Goal: Information Seeking & Learning: Find specific fact

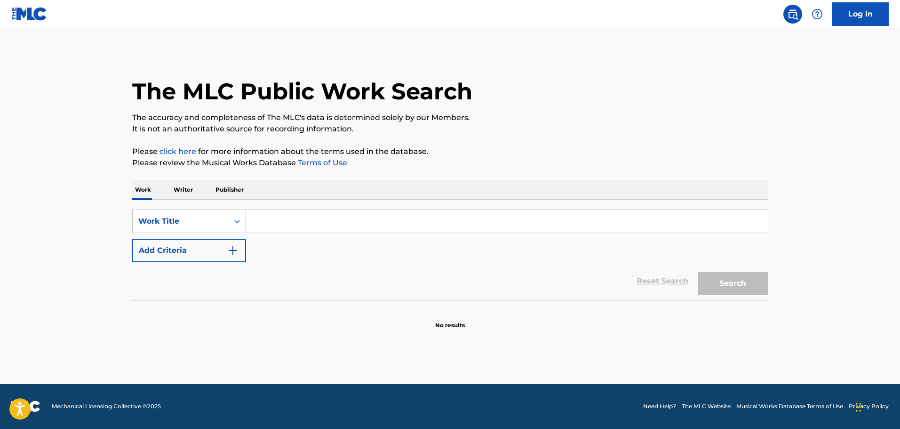
click at [266, 222] on input "Search Form" at bounding box center [507, 221] width 522 height 23
paste input "Where Were You (When The World Stopped Turning)"
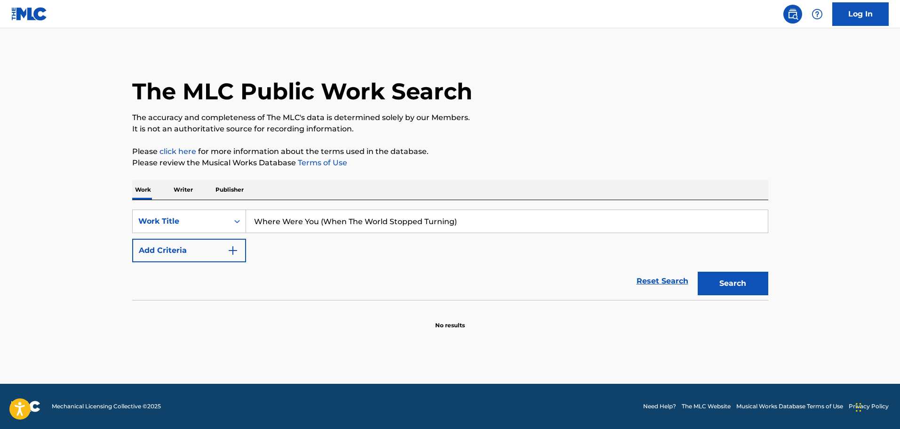
type input "Where Were You (When The World Stopped Turning)"
click at [734, 274] on button "Search" at bounding box center [733, 283] width 71 height 24
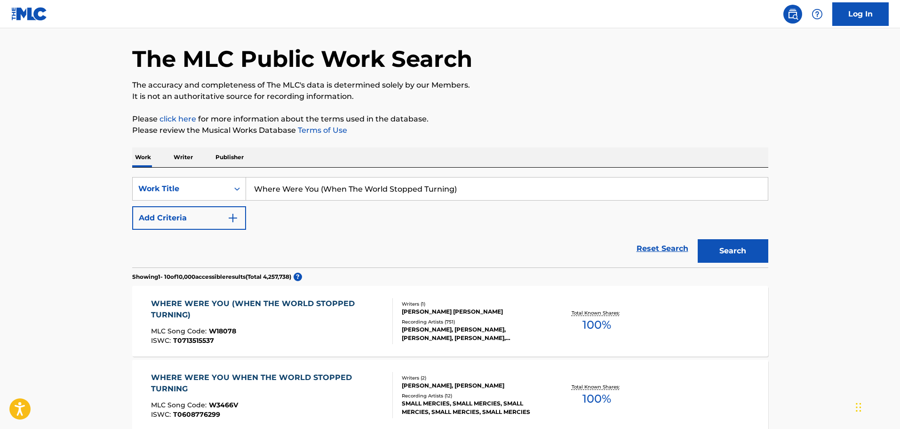
scroll to position [47, 0]
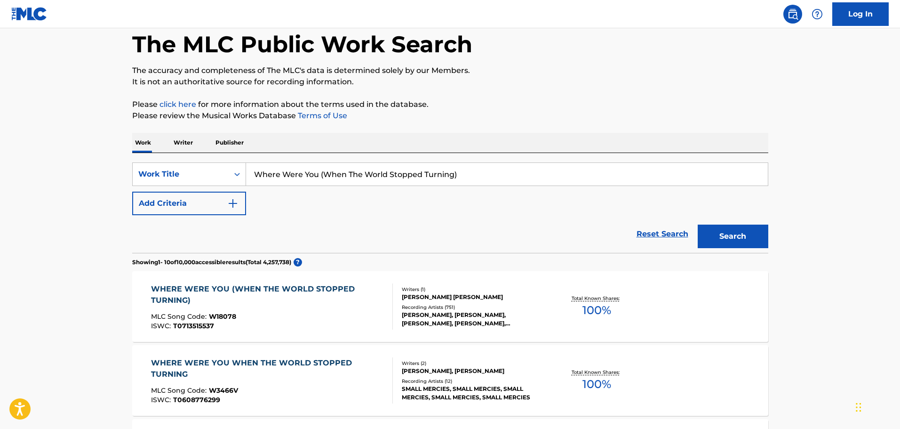
click at [284, 326] on div "ISWC : T0713515537" at bounding box center [268, 325] width 234 height 7
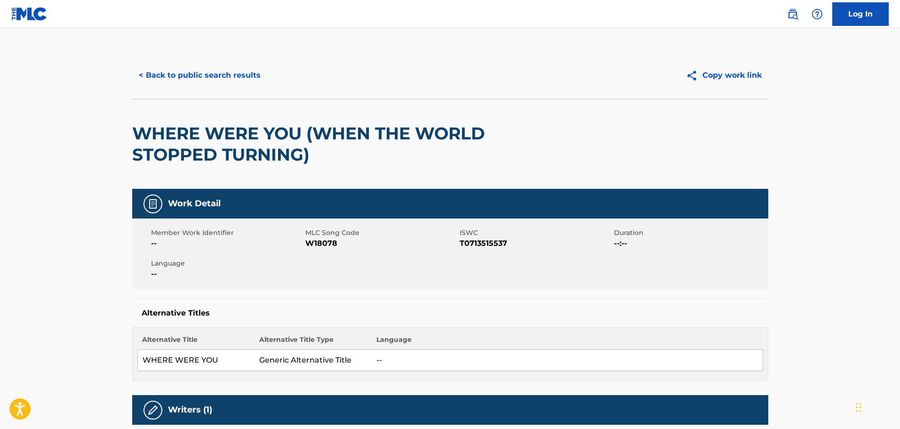
click at [183, 67] on button "< Back to public search results" at bounding box center [199, 76] width 135 height 24
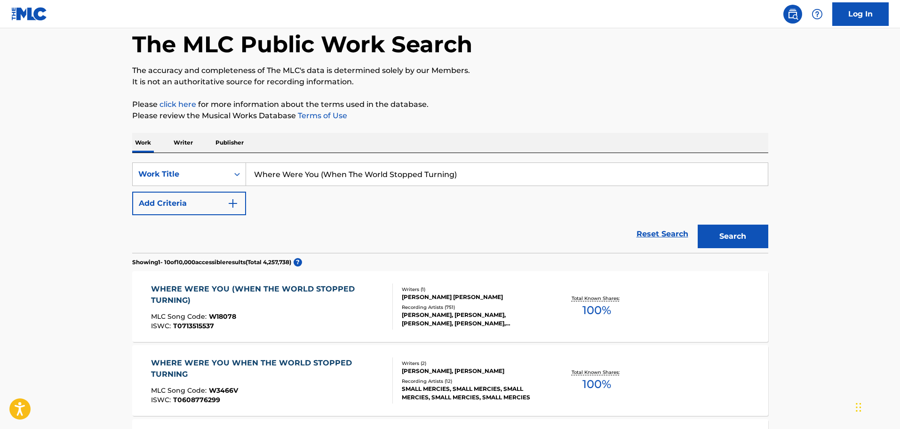
click at [299, 181] on input "Where Were You (When The World Stopped Turning)" at bounding box center [507, 174] width 522 height 23
paste input "It's Five O' Clock Somewhere"
type input "It's Five O' Clock Somewhere"
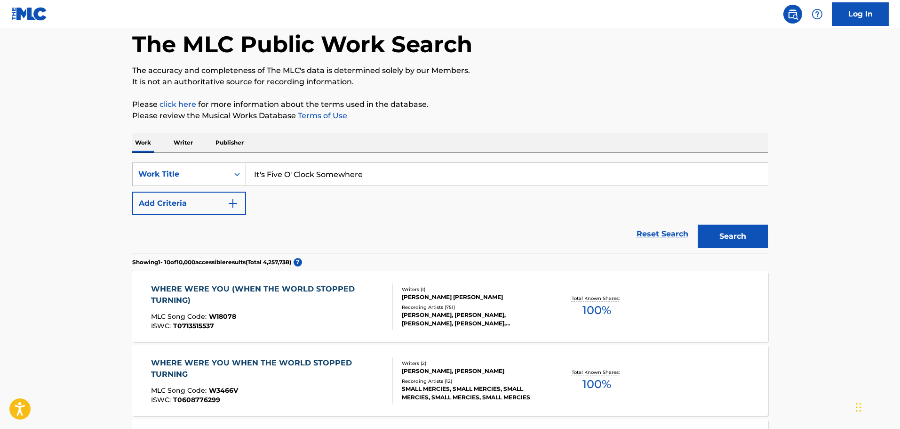
click at [724, 231] on button "Search" at bounding box center [733, 236] width 71 height 24
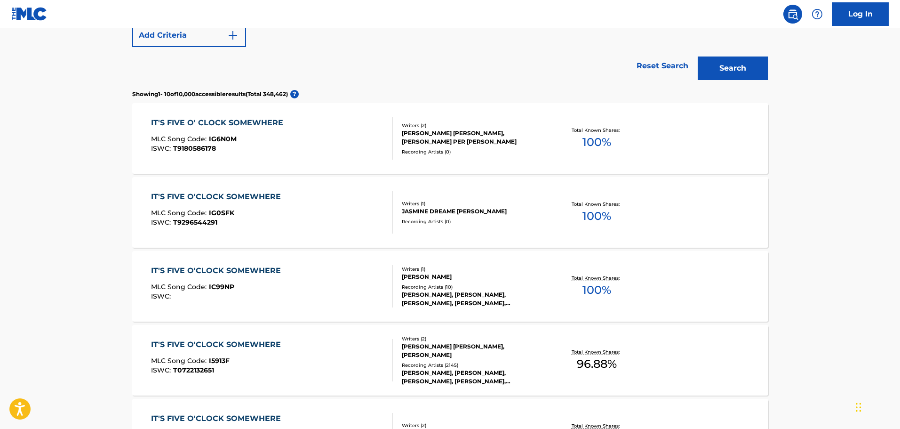
scroll to position [235, 0]
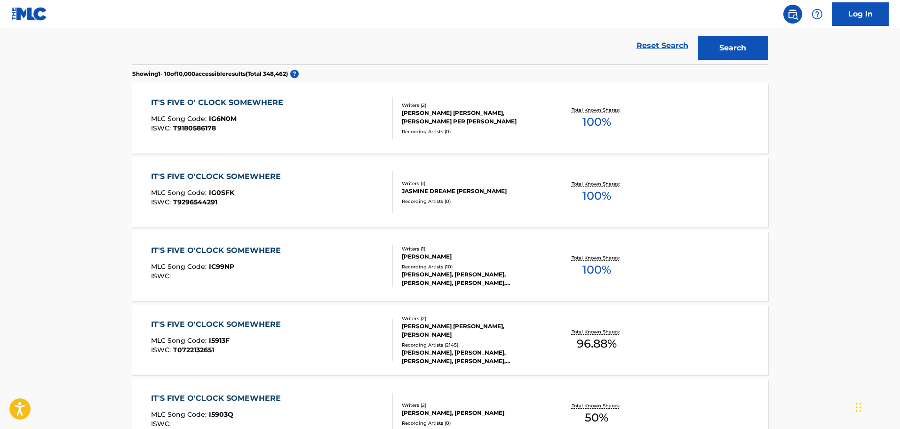
click at [382, 128] on div "IT'S FIVE O' CLOCK SOMEWHERE MLC Song Code : IG6N0M ISWC : T9180586178" at bounding box center [272, 118] width 242 height 42
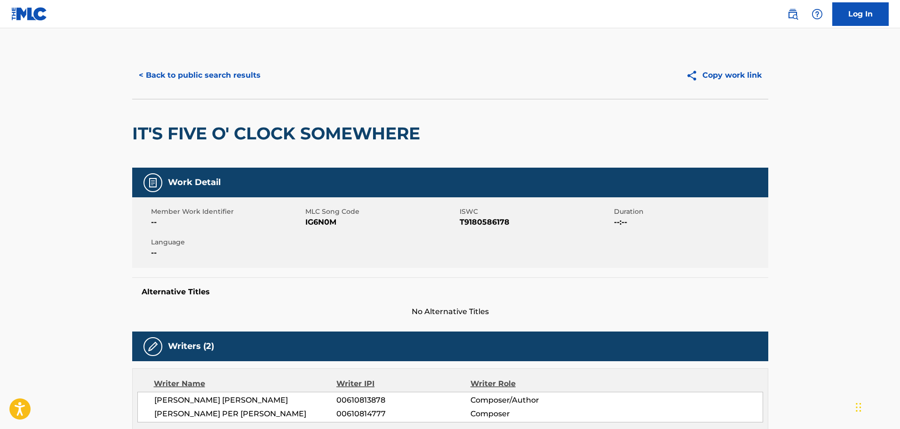
click at [228, 72] on button "< Back to public search results" at bounding box center [199, 76] width 135 height 24
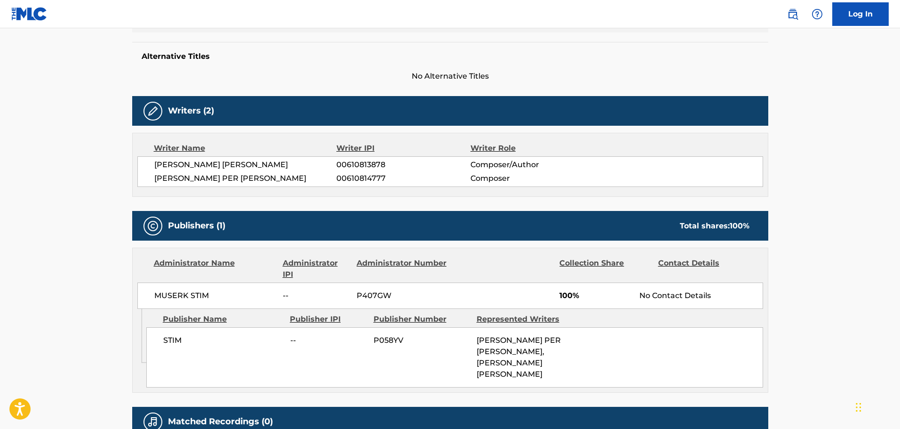
scroll to position [260, 0]
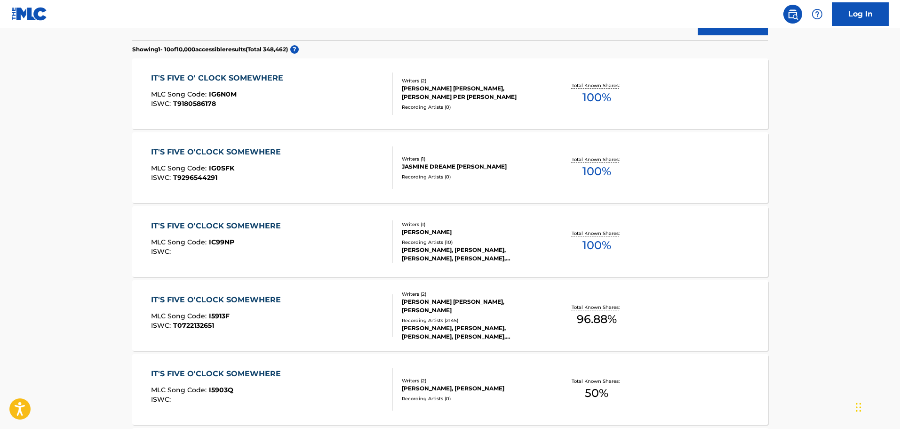
click at [228, 73] on div "IT'S FIVE O' CLOCK SOMEWHERE" at bounding box center [219, 77] width 137 height 11
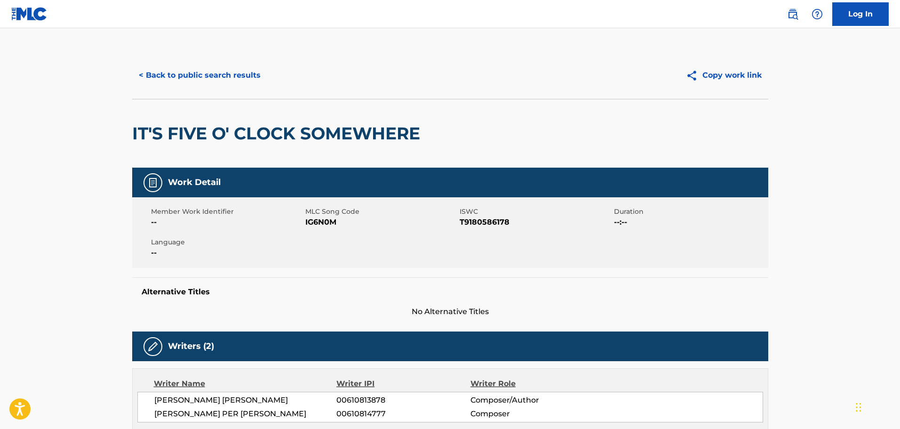
click at [192, 81] on button "< Back to public search results" at bounding box center [199, 76] width 135 height 24
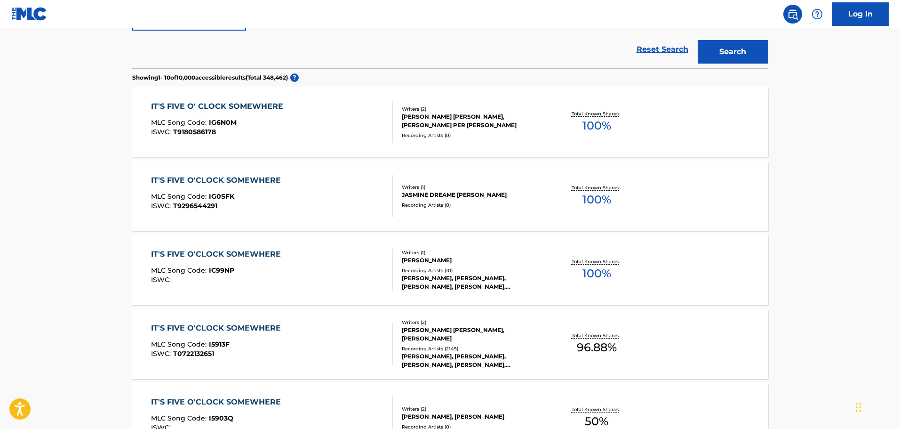
scroll to position [143, 0]
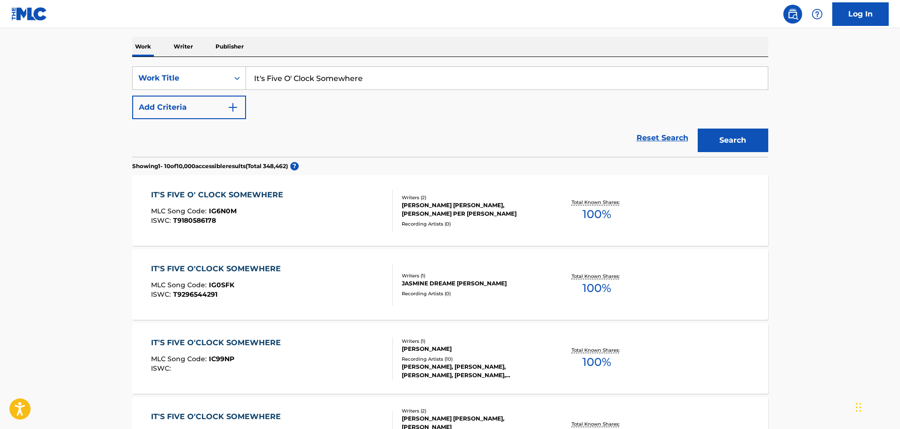
click at [174, 126] on div "Reset Search Search" at bounding box center [450, 138] width 636 height 38
click at [207, 107] on button "Add Criteria" at bounding box center [189, 107] width 114 height 24
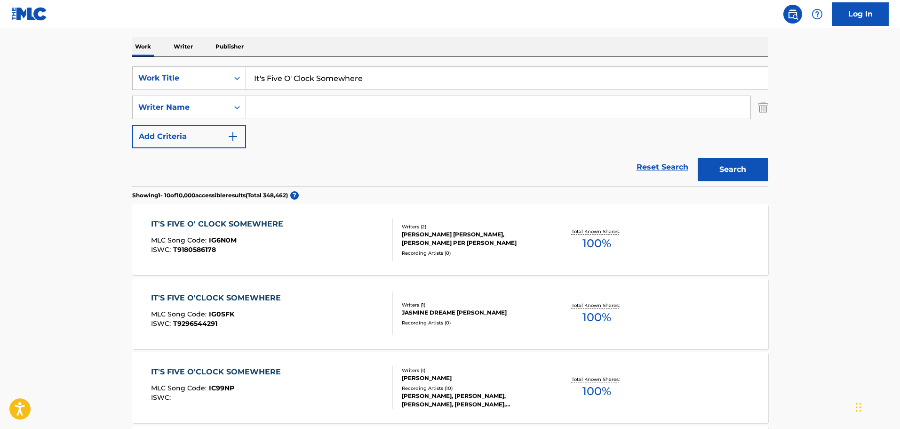
drag, startPoint x: 207, startPoint y: 107, endPoint x: 311, endPoint y: 107, distance: 104.9
click at [311, 107] on input "Search Form" at bounding box center [498, 107] width 504 height 23
type input "Brown"
click at [698, 158] on button "Search" at bounding box center [733, 170] width 71 height 24
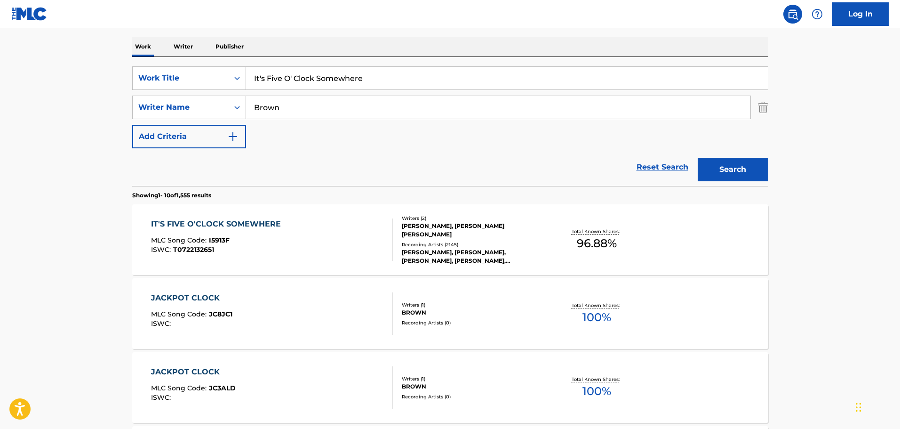
click at [292, 214] on div "IT'S FIVE O'CLOCK SOMEWHERE MLC Song Code : I5913F ISWC : T0722132651 Writers (…" at bounding box center [450, 239] width 636 height 71
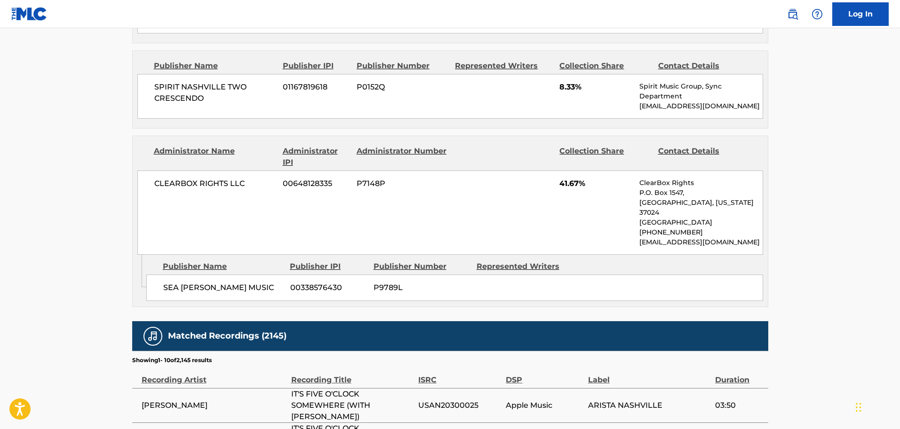
scroll to position [565, 0]
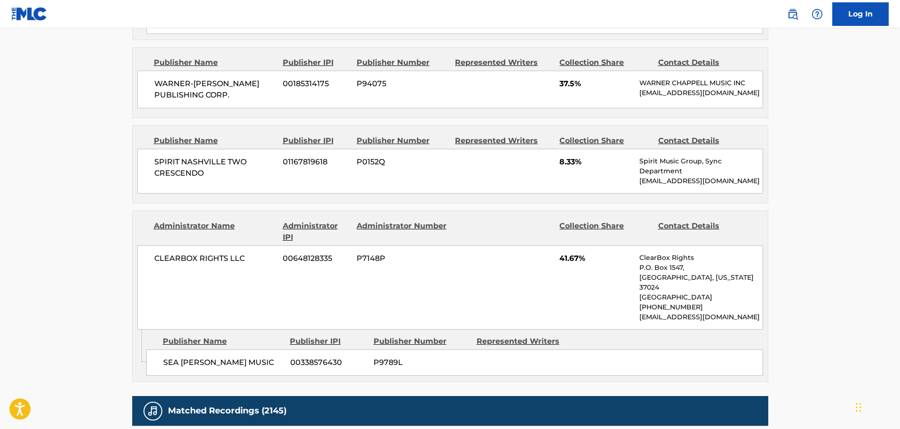
click at [701, 319] on p "[EMAIL_ADDRESS][DOMAIN_NAME]" at bounding box center [700, 317] width 123 height 10
copy div "[EMAIL_ADDRESS][DOMAIN_NAME] Admin Original Publisher Connecting Line"
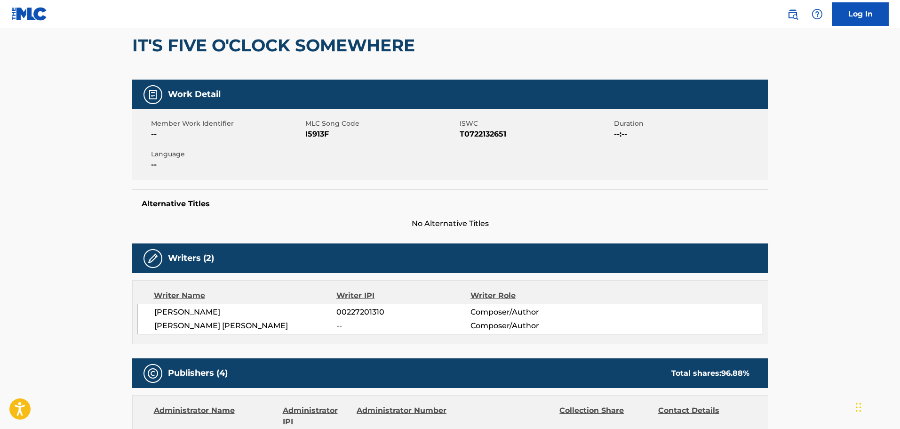
scroll to position [0, 0]
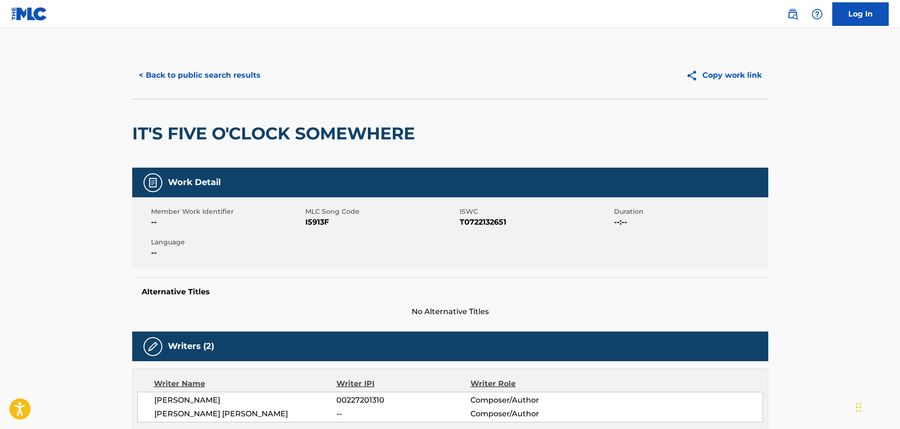
drag, startPoint x: 198, startPoint y: 57, endPoint x: 208, endPoint y: 81, distance: 25.7
click at [202, 70] on div "< Back to public search results Copy work link" at bounding box center [450, 75] width 636 height 47
click at [210, 91] on div "< Back to public search results Copy work link" at bounding box center [450, 75] width 636 height 47
click at [210, 76] on button "< Back to public search results" at bounding box center [199, 76] width 135 height 24
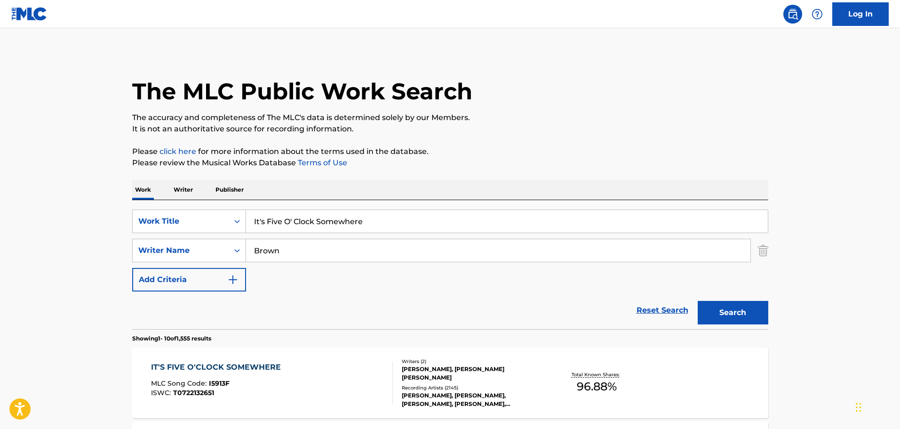
scroll to position [143, 0]
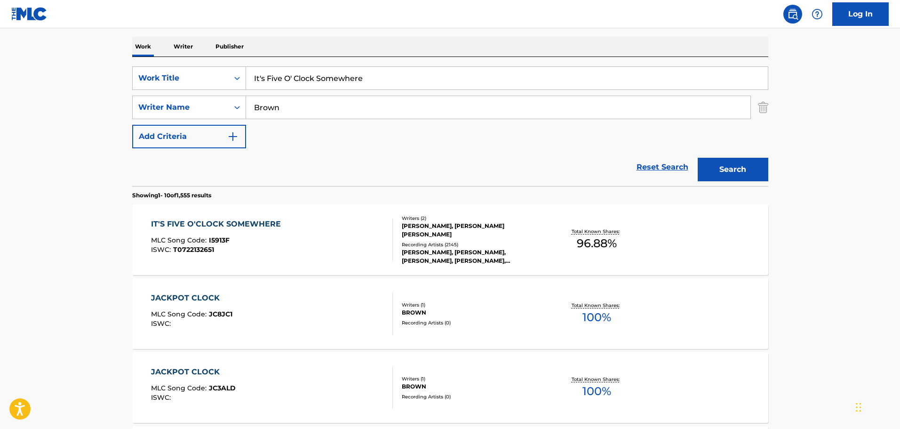
click at [359, 77] on input "It's Five O' Clock Somewhere" at bounding box center [507, 78] width 522 height 23
paste input "A Thing Called Lov"
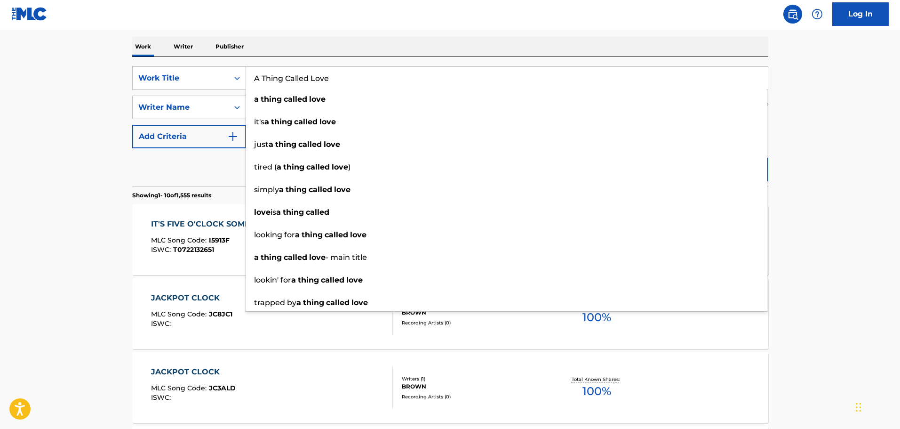
type input "A Thing Called Love"
drag, startPoint x: 85, startPoint y: 90, endPoint x: 271, endPoint y: 130, distance: 190.6
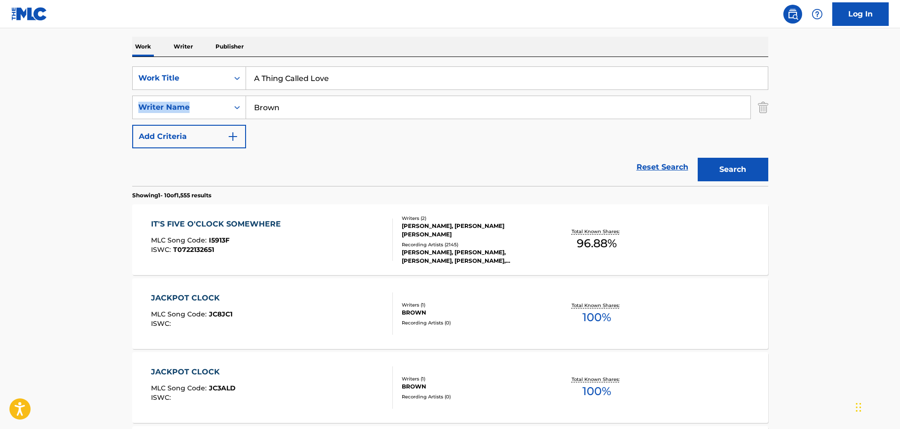
click at [307, 107] on input "Brown" at bounding box center [498, 107] width 504 height 23
type input "[PERSON_NAME]"
click at [698, 158] on button "Search" at bounding box center [733, 170] width 71 height 24
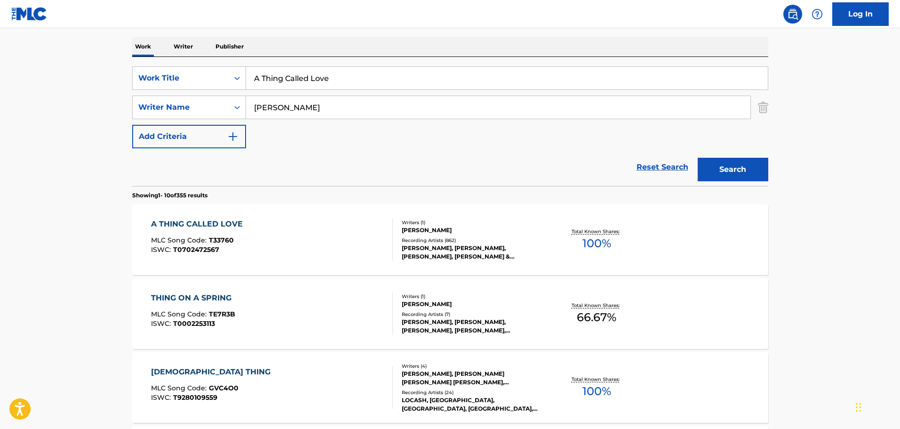
click at [318, 231] on div "A THING CALLED LOVE MLC Song Code : T33760 ISWC : T0702472567" at bounding box center [272, 239] width 242 height 42
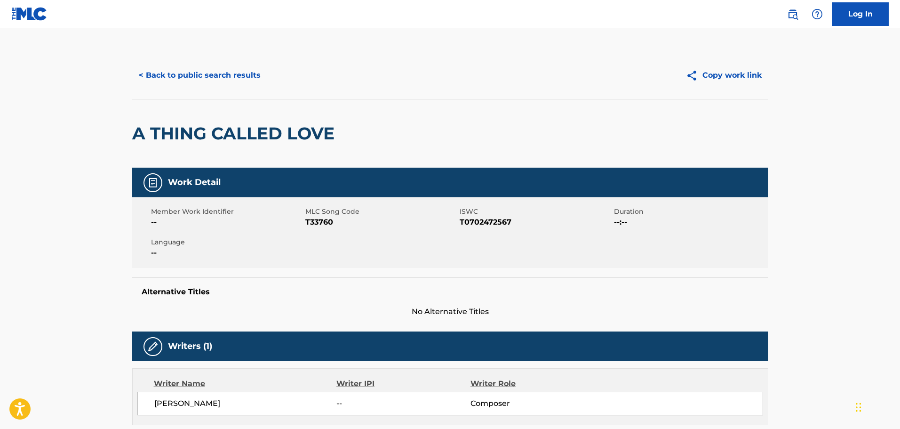
click at [202, 83] on button "< Back to public search results" at bounding box center [199, 76] width 135 height 24
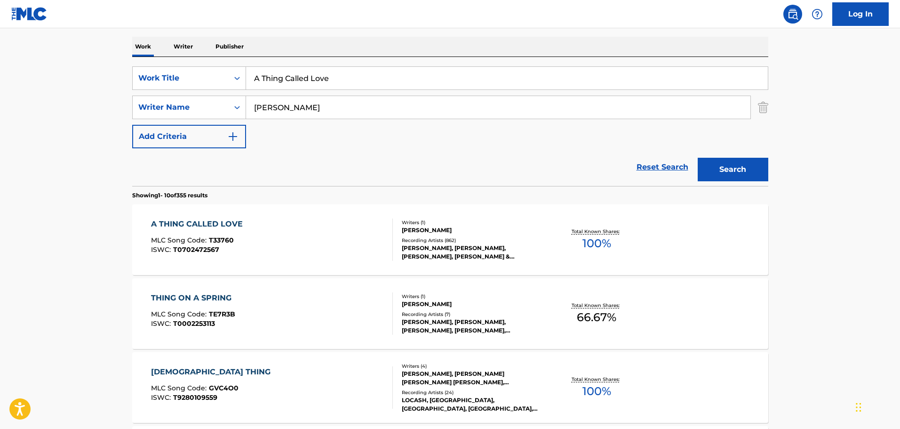
click at [288, 81] on input "A Thing Called Love" at bounding box center [507, 78] width 522 height 23
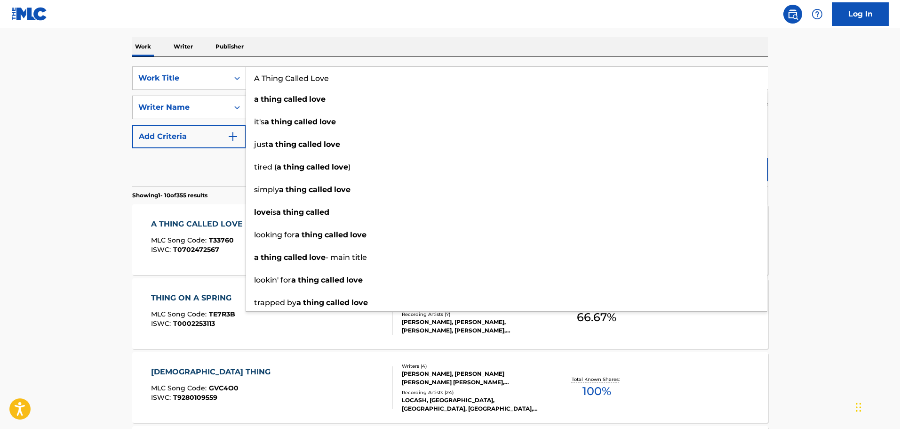
click at [329, 80] on input "A Thing Called Love" at bounding box center [507, 78] width 522 height 23
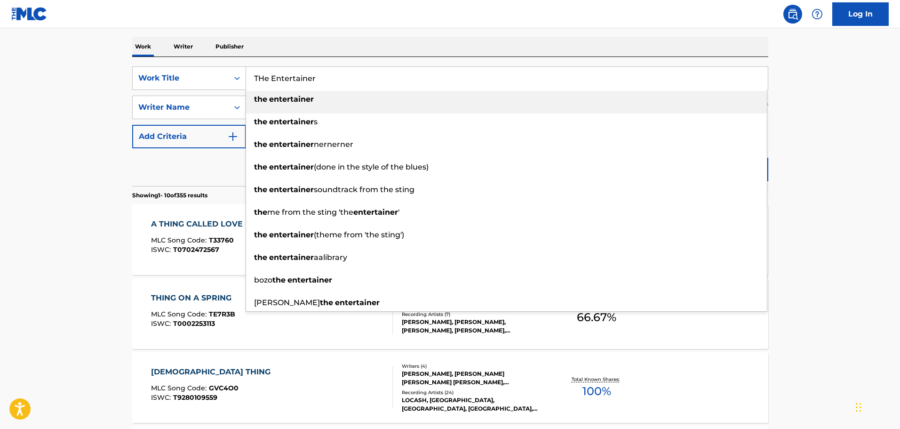
drag, startPoint x: 278, startPoint y: 91, endPoint x: 282, endPoint y: 98, distance: 8.0
click at [278, 91] on div "the entertainer" at bounding box center [506, 99] width 521 height 17
type input "the entertainer"
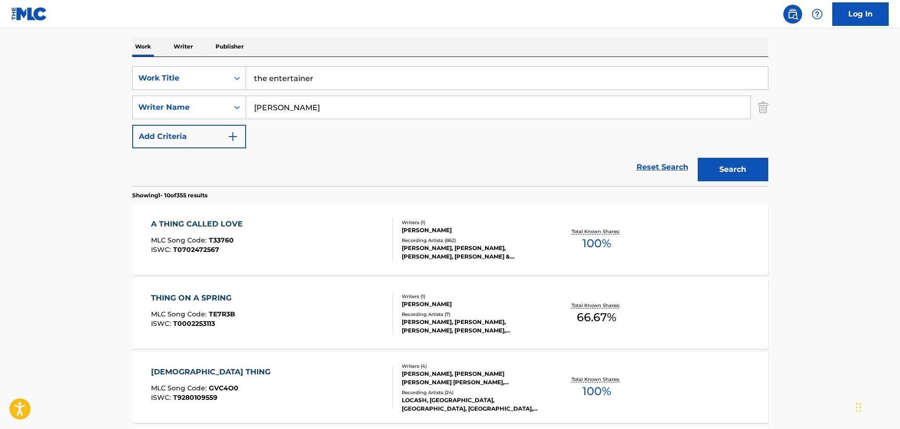
click at [283, 113] on input "[PERSON_NAME]" at bounding box center [498, 107] width 504 height 23
type input "Joplin"
click at [698, 158] on button "Search" at bounding box center [733, 170] width 71 height 24
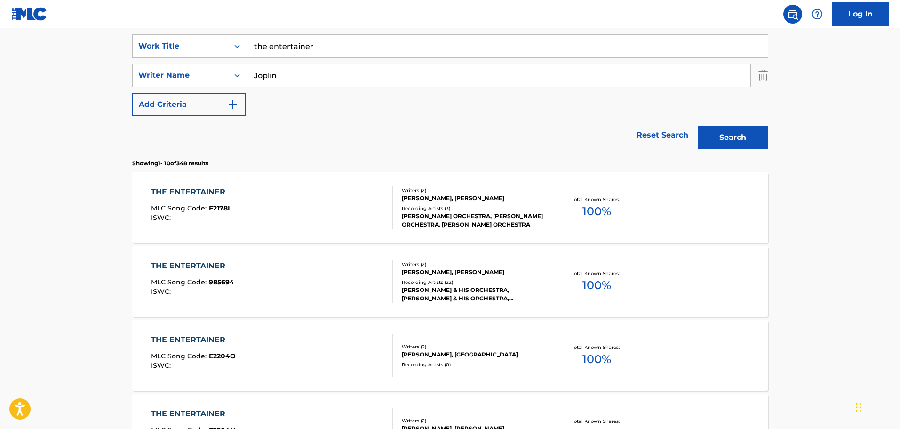
scroll to position [190, 0]
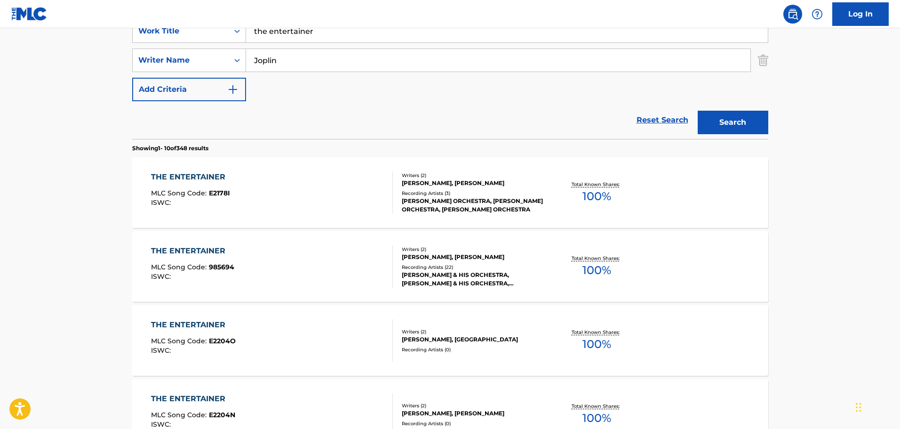
click at [301, 198] on div "THE ENTERTAINER MLC Song Code : E2178I ISWC :" at bounding box center [272, 192] width 242 height 42
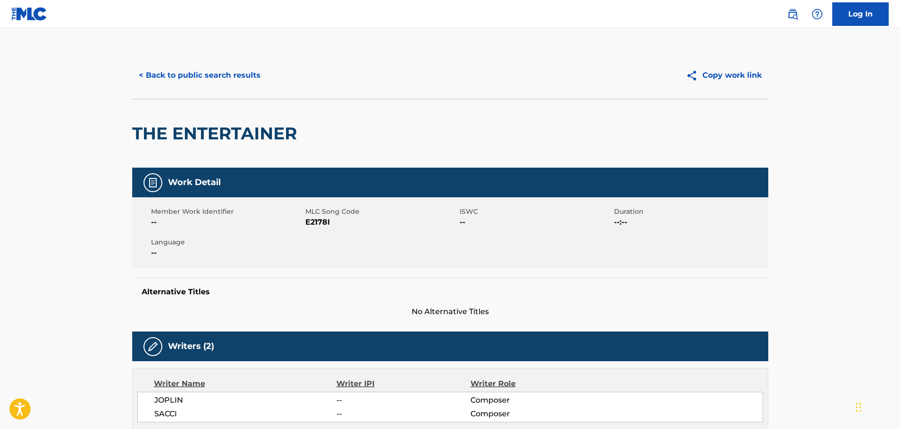
click at [228, 76] on button "< Back to public search results" at bounding box center [199, 76] width 135 height 24
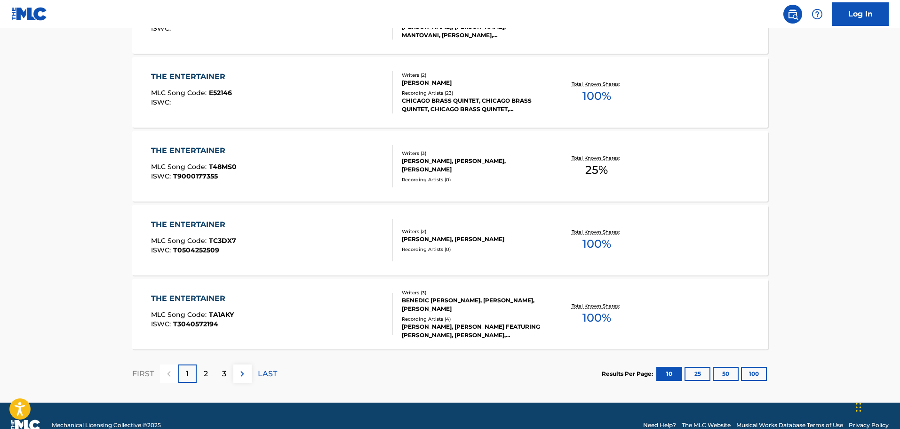
scroll to position [705, 0]
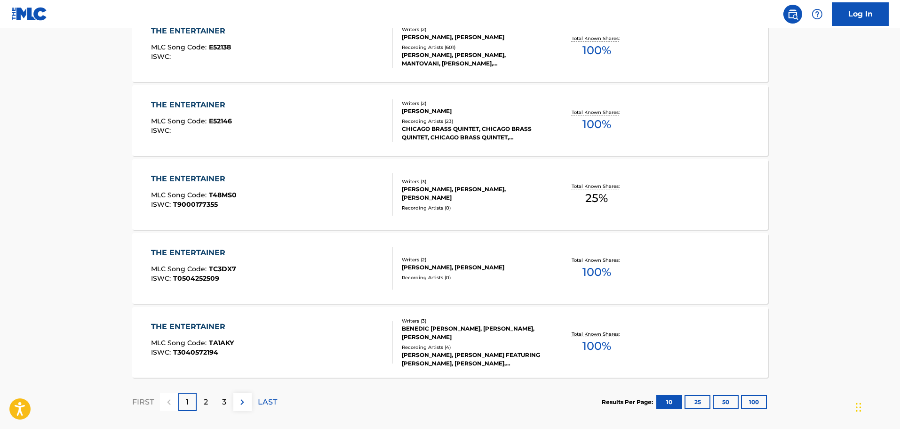
click at [206, 396] on p "2" at bounding box center [206, 401] width 4 height 11
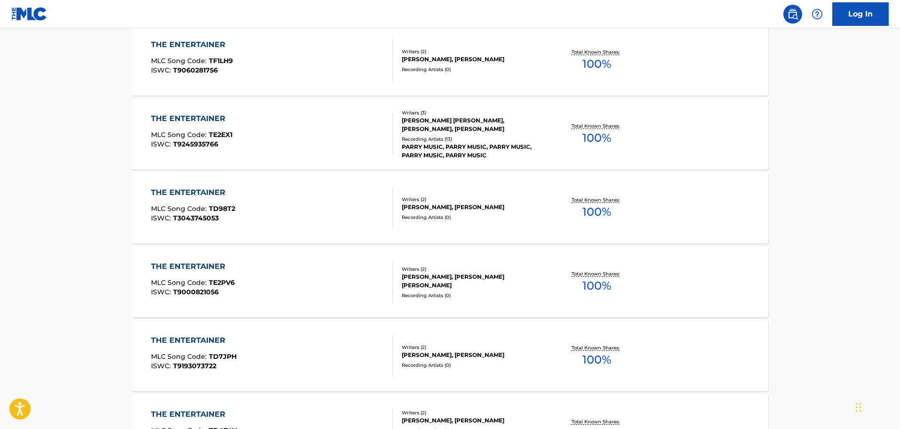
scroll to position [752, 0]
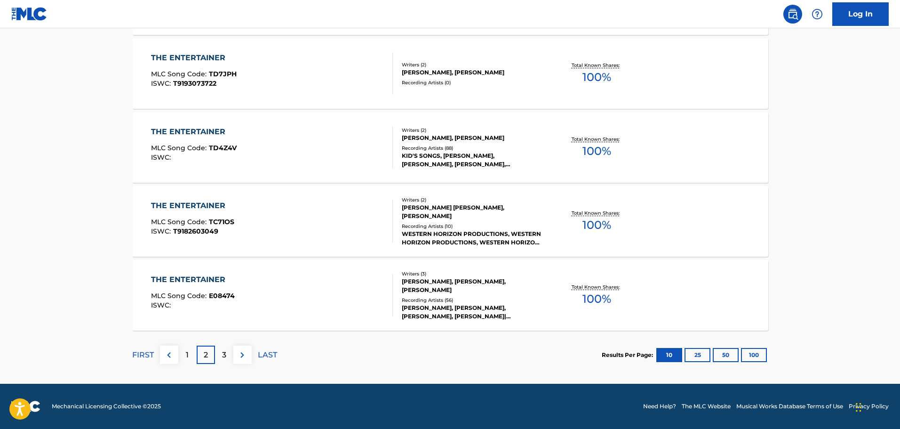
click at [221, 355] on div "3" at bounding box center [224, 354] width 18 height 18
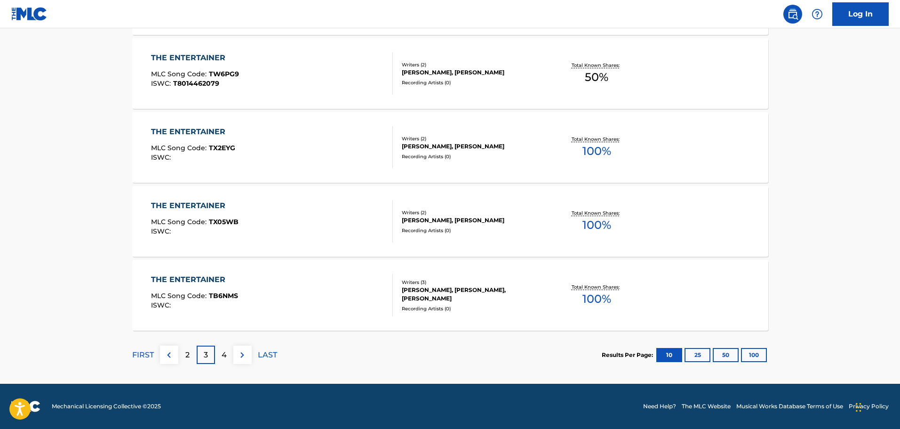
click at [224, 346] on div "4" at bounding box center [224, 354] width 18 height 18
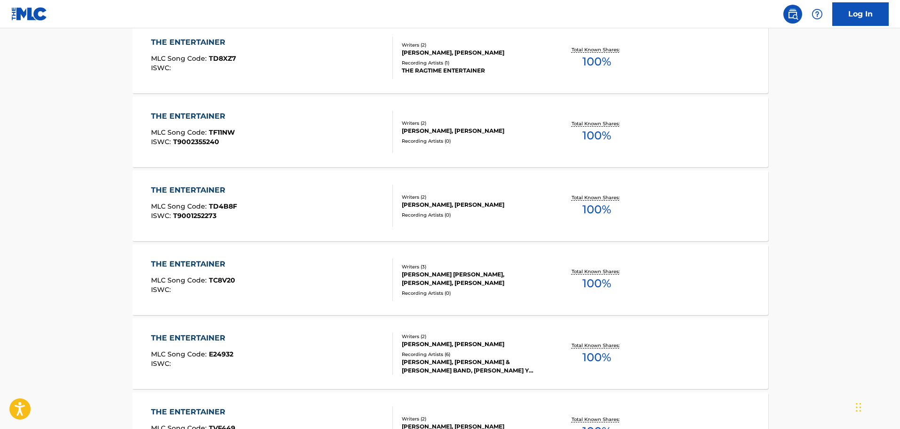
scroll to position [611, 0]
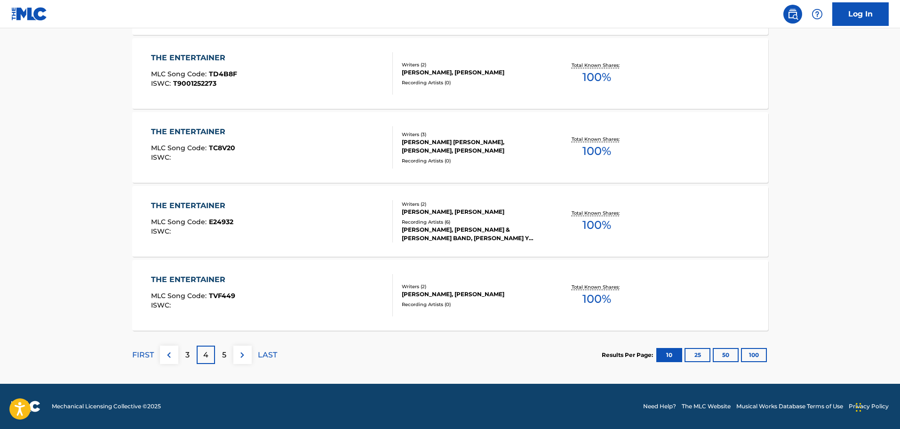
click at [225, 363] on div "5" at bounding box center [224, 354] width 18 height 18
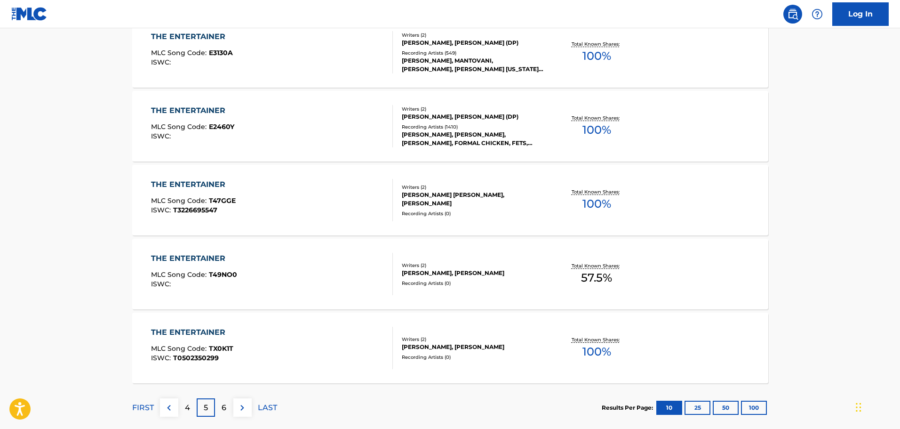
scroll to position [752, 0]
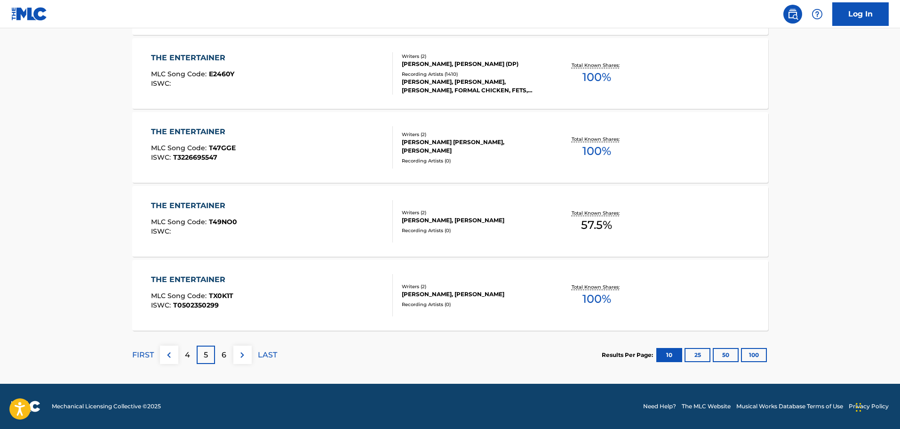
click at [224, 345] on div "FIRST 4 5 6 LAST" at bounding box center [204, 354] width 145 height 48
click at [225, 351] on p "6" at bounding box center [224, 354] width 5 height 11
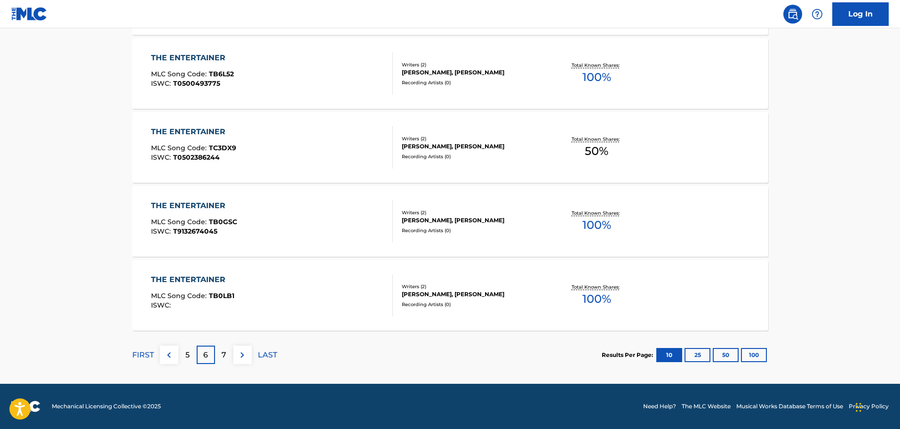
click at [225, 358] on p "7" at bounding box center [224, 354] width 5 height 11
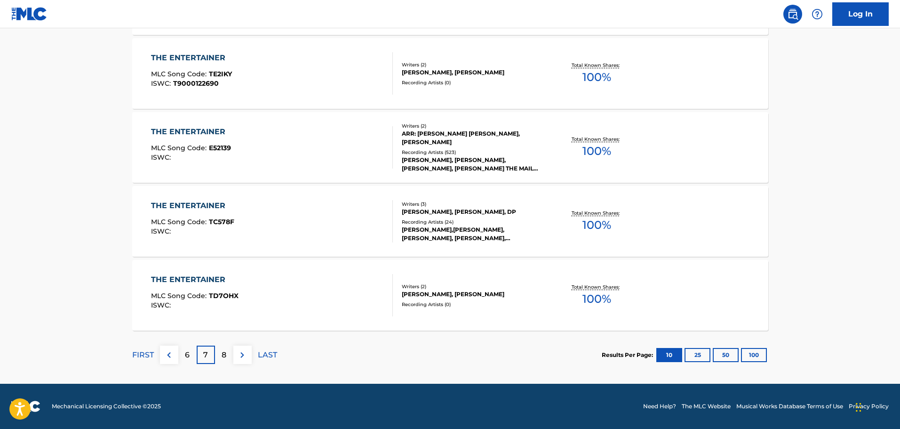
click at [230, 348] on div "8" at bounding box center [224, 354] width 18 height 18
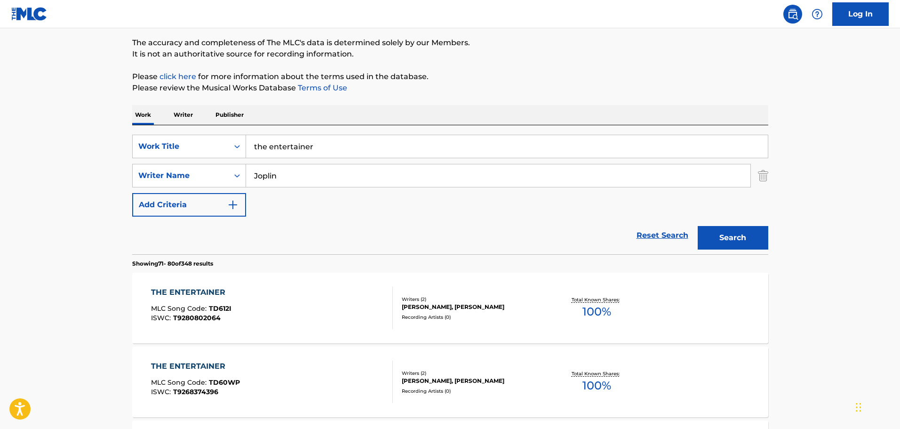
scroll to position [0, 0]
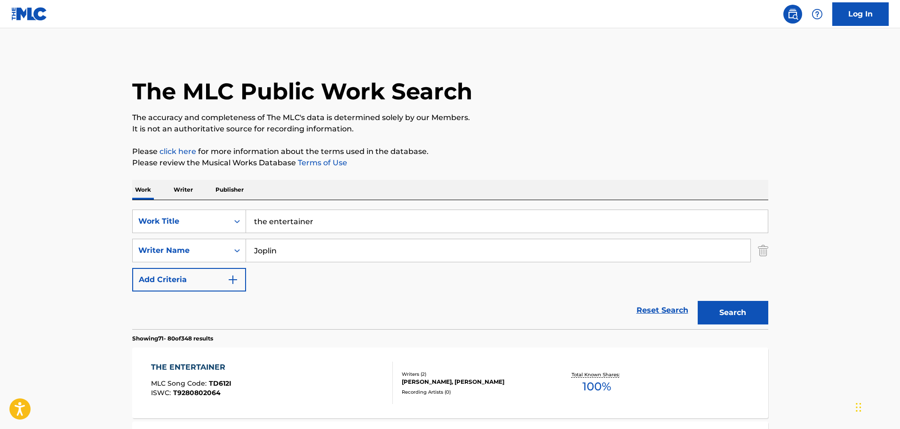
click at [291, 225] on input "the entertainer" at bounding box center [507, 221] width 522 height 23
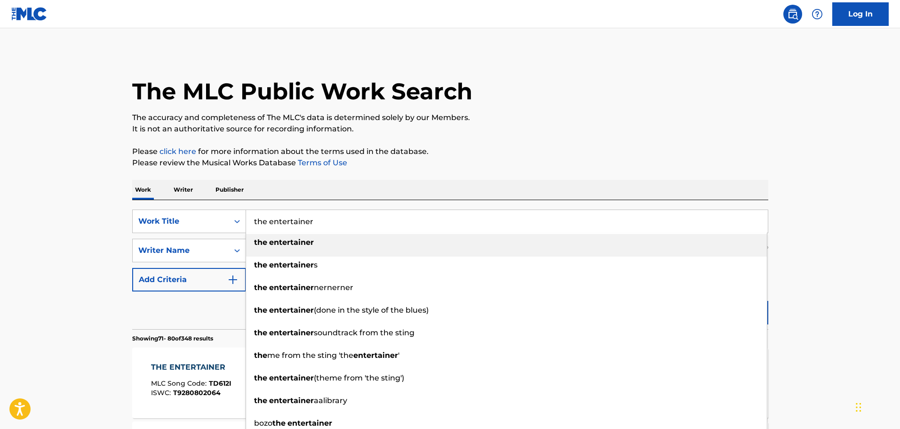
click at [291, 225] on input "the entertainer" at bounding box center [507, 221] width 522 height 23
paste input "Whole Lotta Shakin' Goin' On"
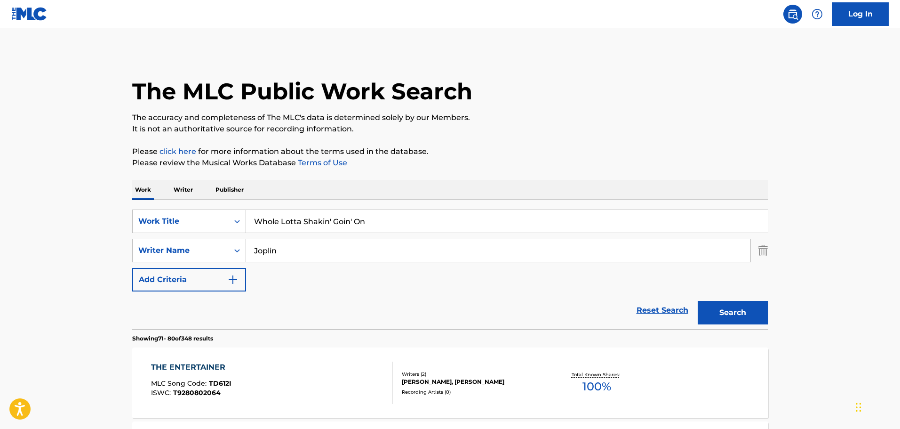
type input "Whole Lotta Shakin' Goin' On"
click at [290, 247] on input "Joplin" at bounding box center [498, 250] width 504 height 23
type input "[PERSON_NAME]"
click at [698, 301] on button "Search" at bounding box center [733, 313] width 71 height 24
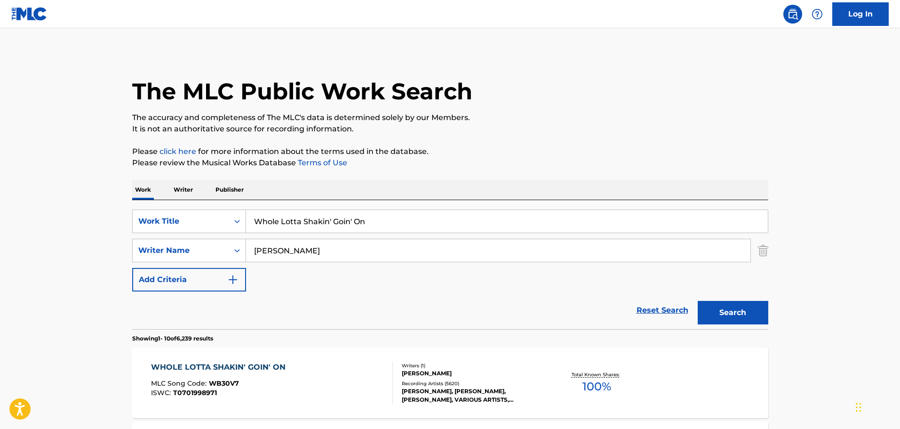
click at [468, 362] on div "Writers ( 1 )" at bounding box center [473, 365] width 142 height 7
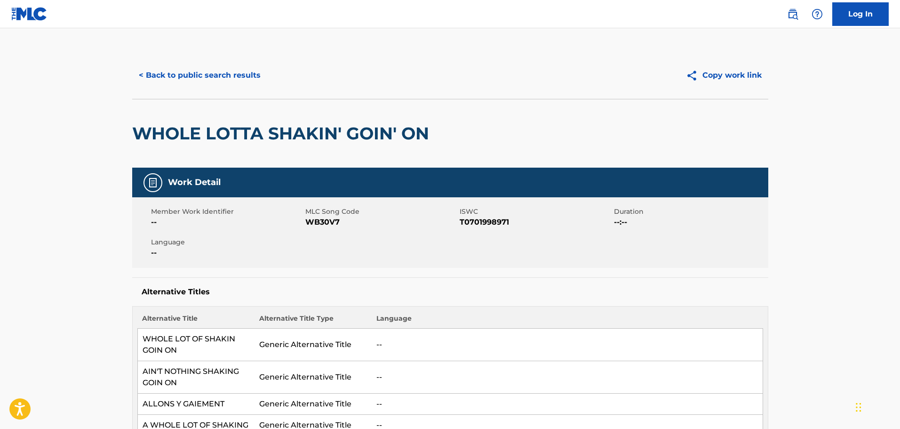
click at [196, 74] on button "< Back to public search results" at bounding box center [199, 76] width 135 height 24
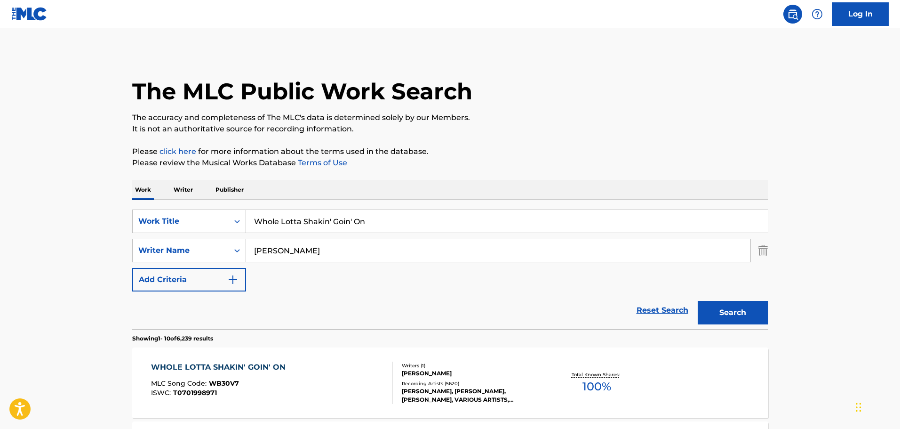
click at [366, 229] on input "Whole Lotta Shakin' Goin' On" at bounding box center [507, 221] width 522 height 23
paste input "Slippin' And Slidin'"
type input "Slippin' And Slidin'"
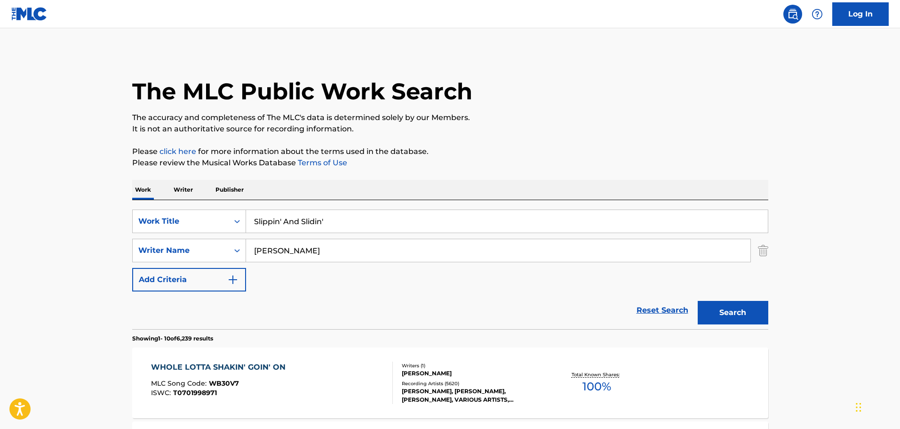
click at [290, 255] on input "[PERSON_NAME]" at bounding box center [498, 250] width 504 height 23
type input "[PERSON_NAME]"
click at [698, 301] on button "Search" at bounding box center [733, 313] width 71 height 24
click at [307, 382] on div "SLIPPIN' AND SLIDIN' MLC Song Code : S38640 ISWC : T0702436712" at bounding box center [272, 382] width 242 height 42
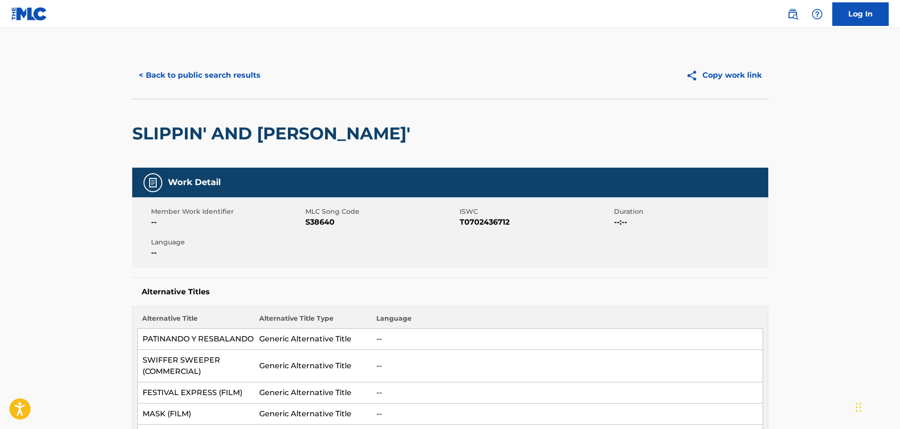
click at [205, 98] on div "< Back to public search results Copy work link" at bounding box center [450, 75] width 636 height 47
click at [232, 76] on button "< Back to public search results" at bounding box center [199, 76] width 135 height 24
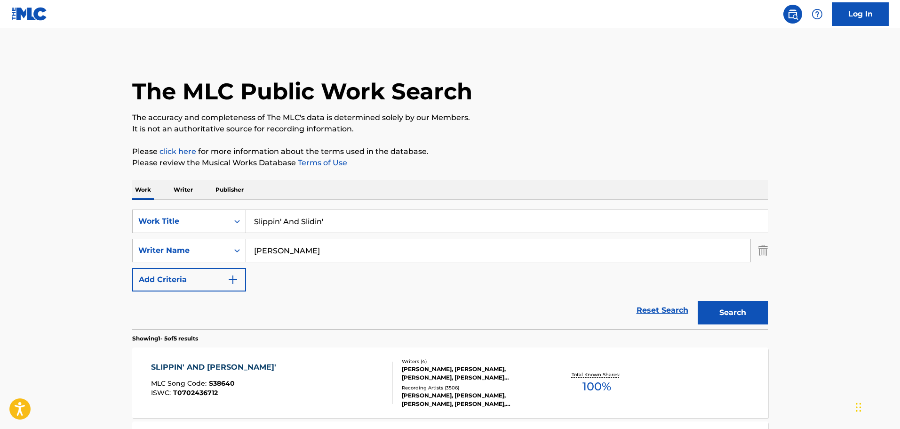
click at [290, 215] on input "Slippin' And Slidin'" at bounding box center [507, 221] width 522 height 23
paste input "Out Of Hand"
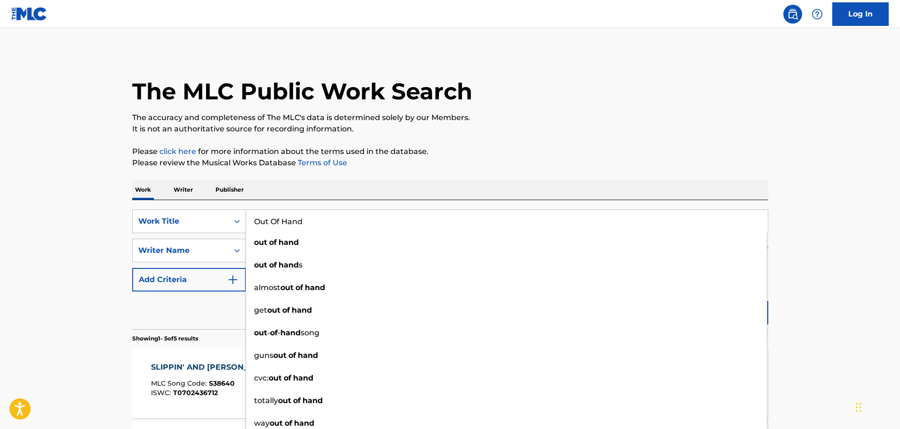
type input "Out Of Hand"
drag, startPoint x: 78, startPoint y: 215, endPoint x: 103, endPoint y: 223, distance: 26.5
click at [79, 215] on main "The MLC Public Work Search The accuracy and completeness of The MLC's data is d…" at bounding box center [450, 395] width 900 height 734
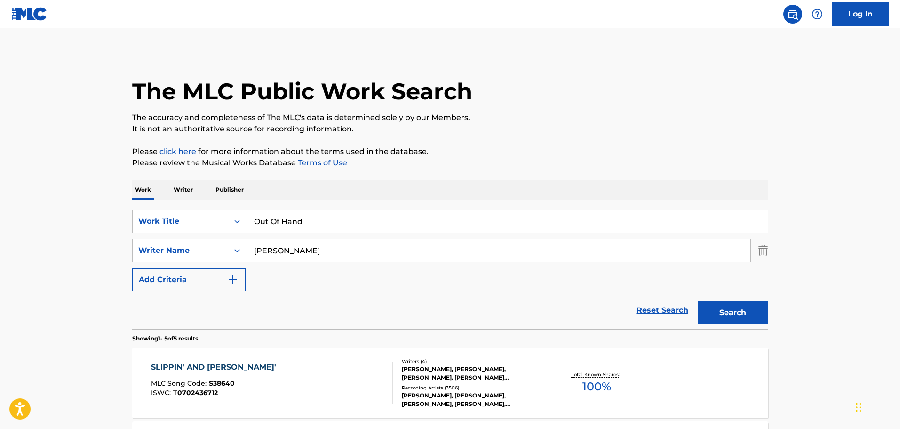
click at [314, 259] on input "[PERSON_NAME]" at bounding box center [498, 250] width 504 height 23
type input "[PERSON_NAME]"
click at [698, 301] on button "Search" at bounding box center [733, 313] width 71 height 24
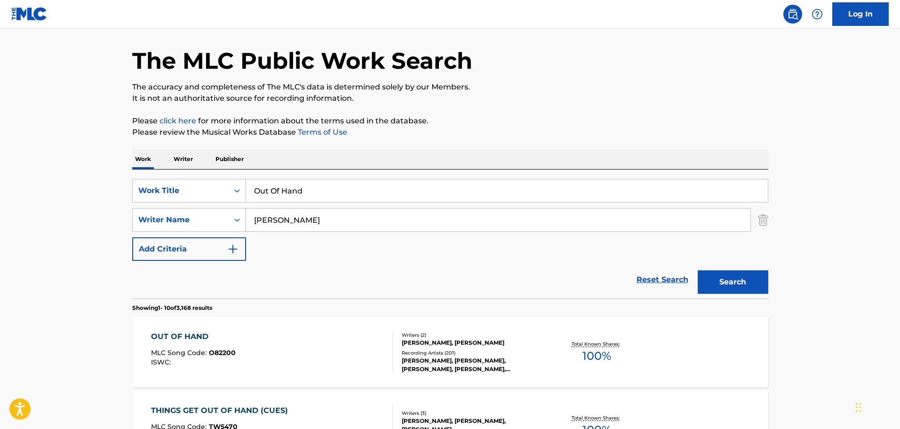
scroll to position [47, 0]
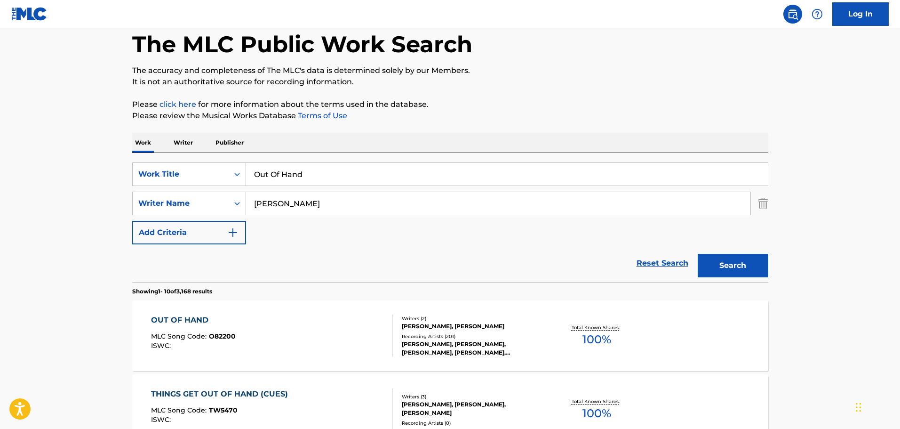
click at [285, 334] on div "OUT OF HAND MLC Song Code : O82200 ISWC :" at bounding box center [272, 335] width 242 height 42
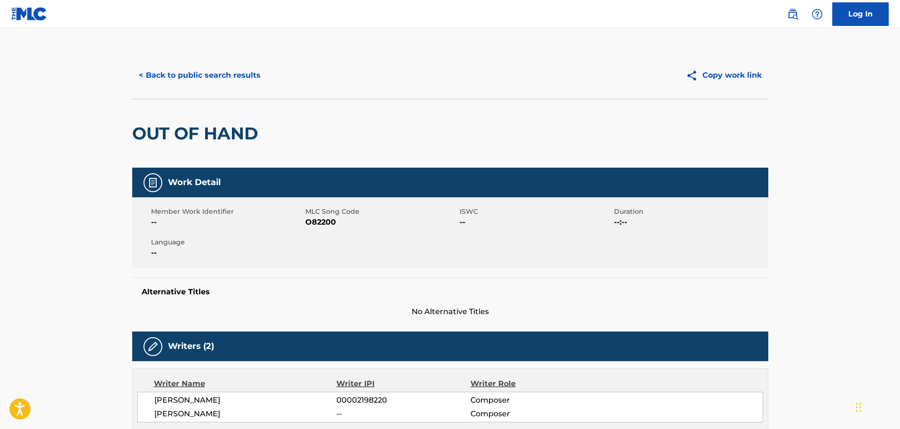
click at [211, 72] on button "< Back to public search results" at bounding box center [199, 76] width 135 height 24
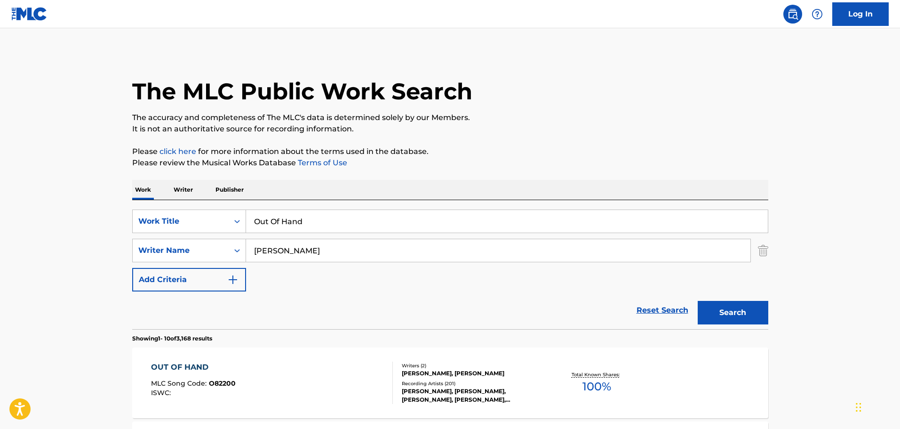
scroll to position [47, 0]
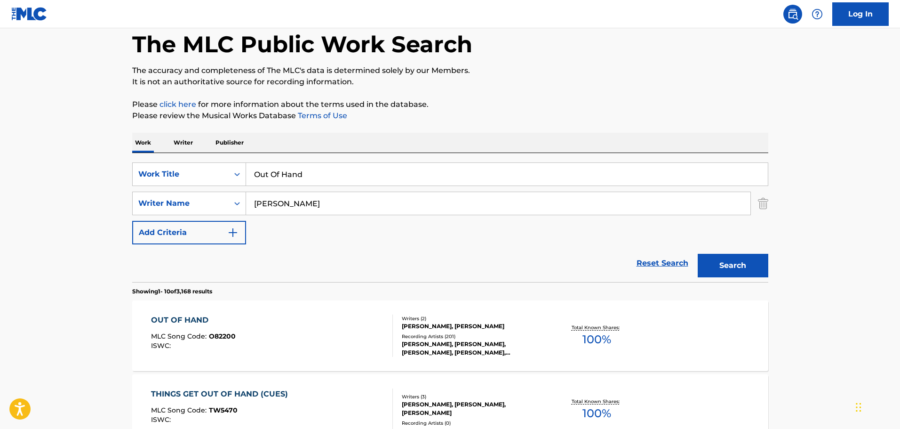
click at [333, 177] on input "Out Of Hand" at bounding box center [507, 174] width 522 height 23
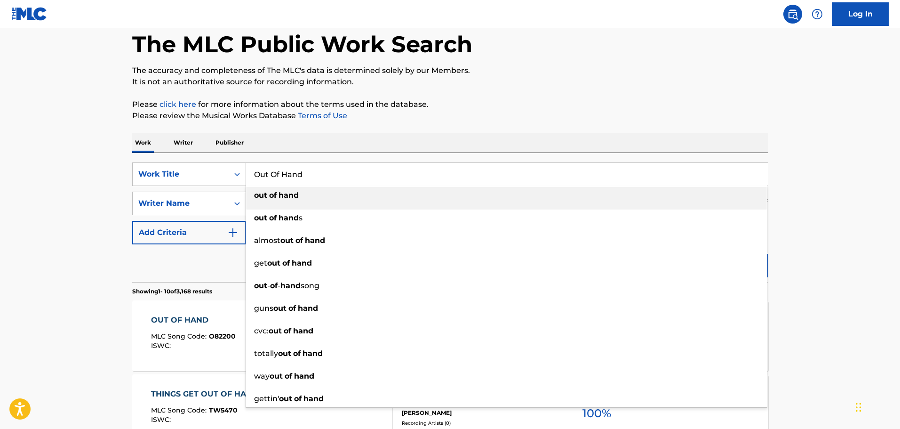
click at [333, 177] on input "Out Of Hand" at bounding box center [507, 174] width 522 height 23
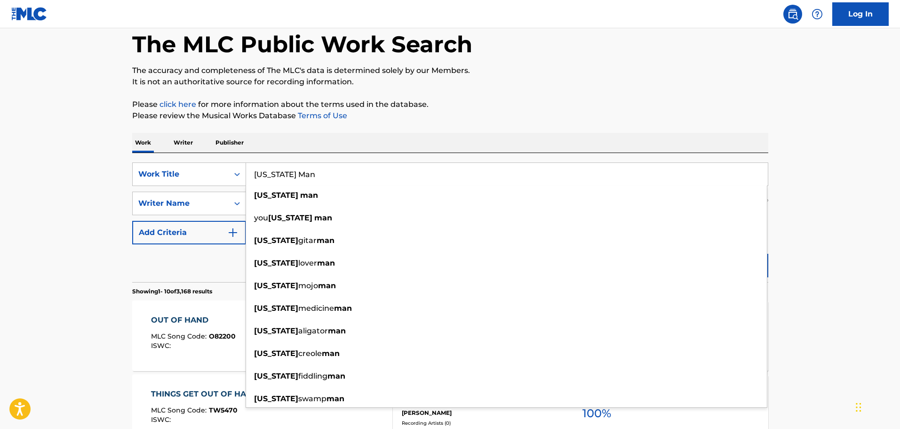
type input "[US_STATE] Man"
click at [158, 225] on button "Add Criteria" at bounding box center [189, 233] width 114 height 24
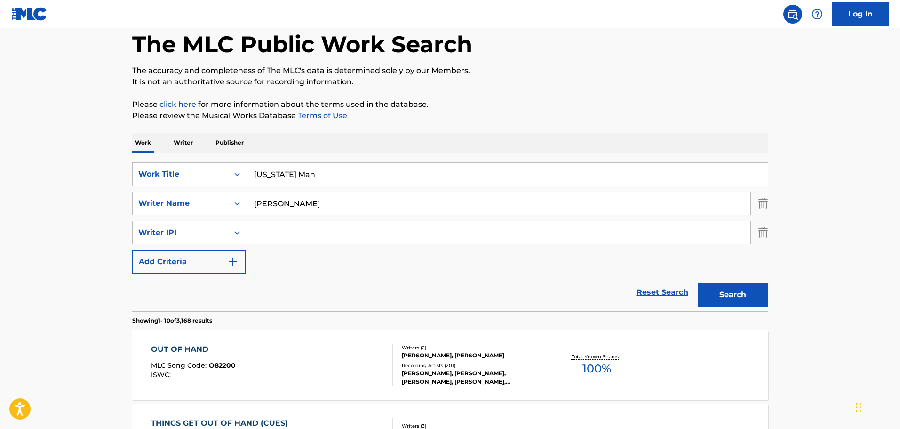
click at [761, 227] on img "Search Form" at bounding box center [763, 233] width 10 height 24
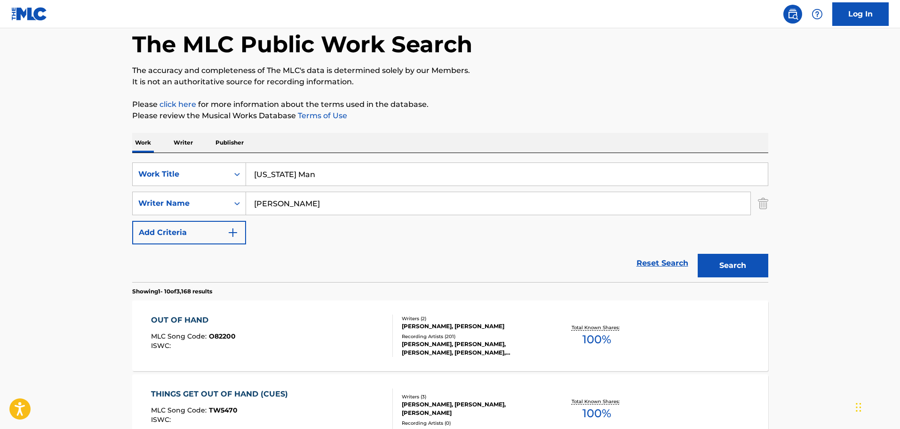
click at [390, 208] on input "[PERSON_NAME]" at bounding box center [498, 203] width 504 height 23
click at [698, 254] on button "Search" at bounding box center [733, 266] width 71 height 24
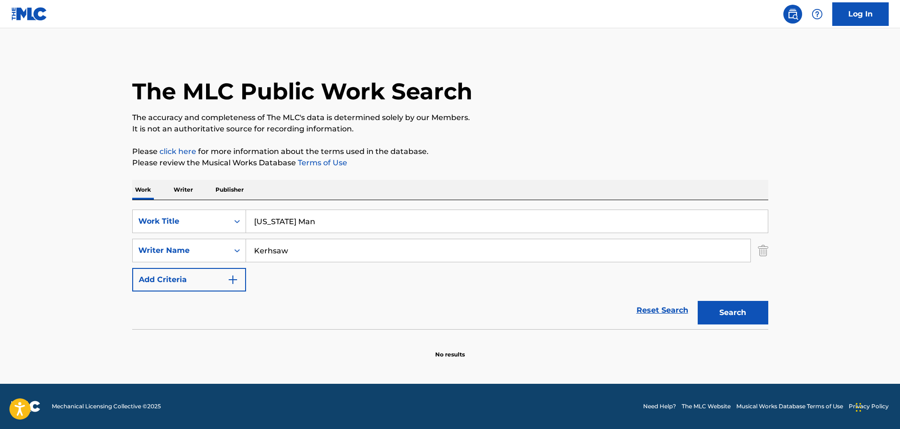
click at [734, 280] on div "SearchWithCriteria0221bc0d-608e-4265-b0ee-1201662782fc Work Title [US_STATE] Ma…" at bounding box center [450, 250] width 636 height 82
click at [740, 307] on button "Search" at bounding box center [733, 313] width 71 height 24
click at [271, 248] on input "Kerhsaw" at bounding box center [498, 250] width 504 height 23
type input "Kershaw"
click at [698, 301] on button "Search" at bounding box center [733, 313] width 71 height 24
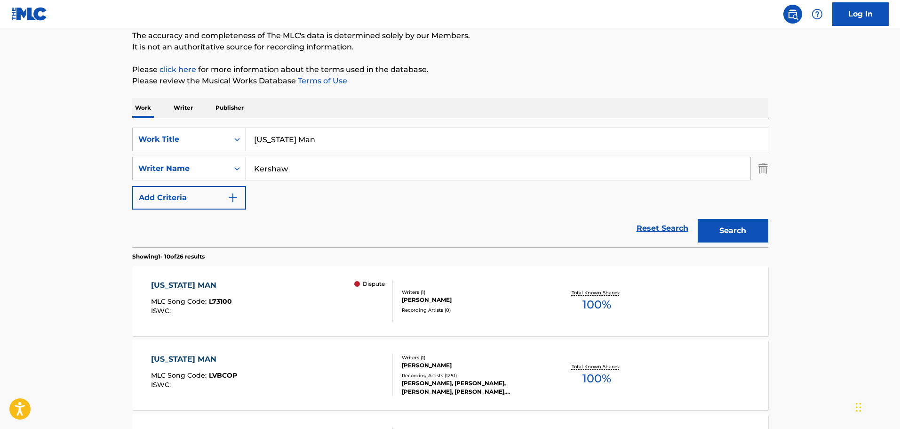
scroll to position [94, 0]
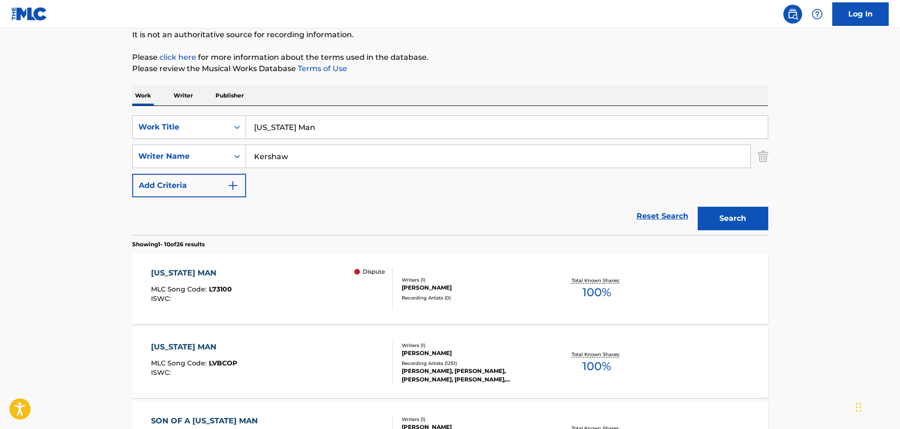
click at [325, 299] on div "[US_STATE] MAN MLC Song Code : L73100 ISWC : Dispute" at bounding box center [272, 288] width 242 height 42
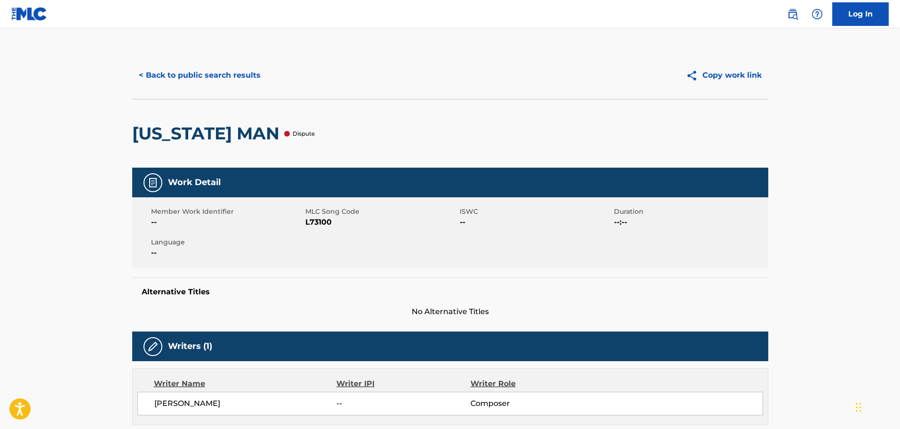
click at [204, 81] on button "< Back to public search results" at bounding box center [199, 76] width 135 height 24
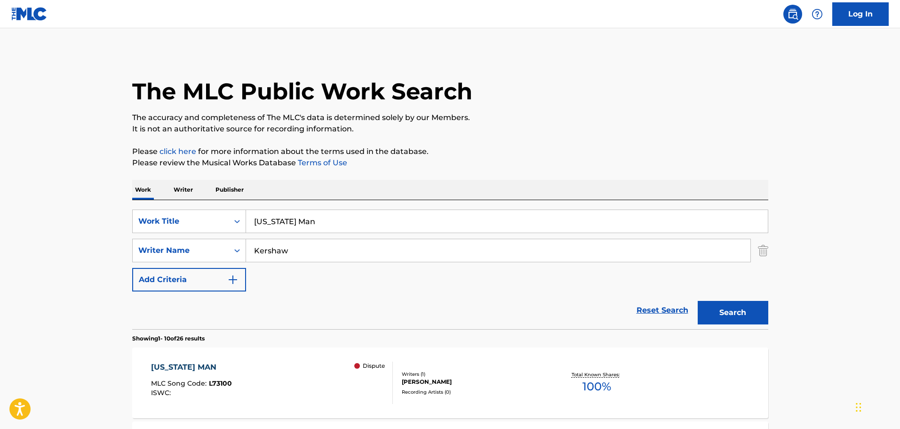
scroll to position [94, 0]
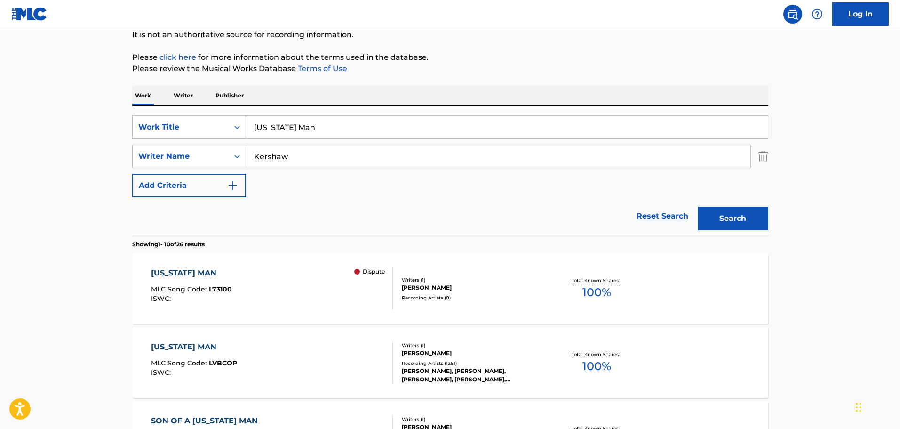
click at [301, 135] on input "[US_STATE] Man" at bounding box center [507, 127] width 522 height 23
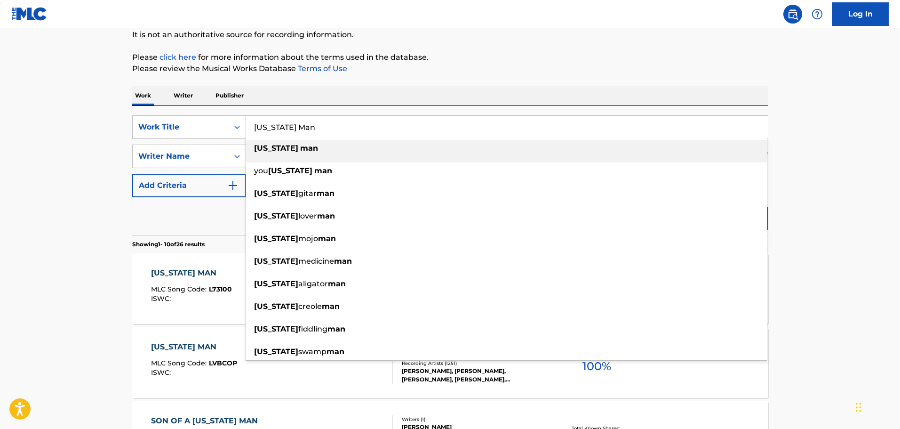
click at [301, 134] on input "[US_STATE] Man" at bounding box center [507, 127] width 522 height 23
paste input "[PERSON_NAME]"
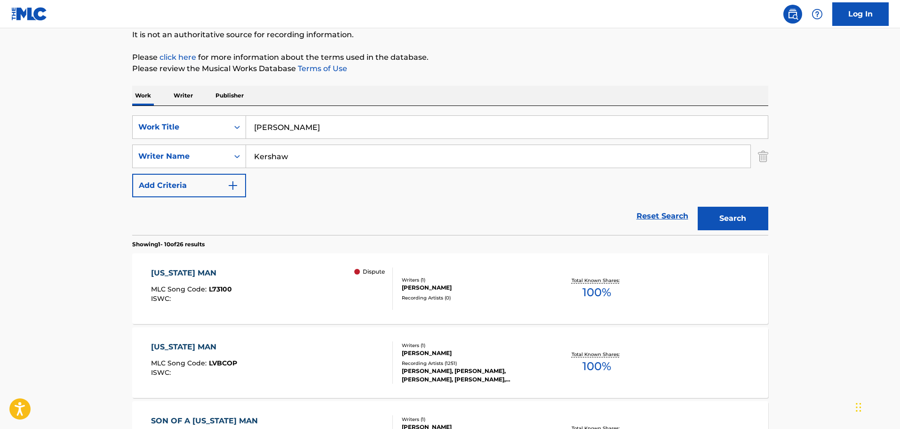
type input "[PERSON_NAME]"
click at [278, 156] on input "Kershaw" at bounding box center [498, 156] width 504 height 23
type input "b"
type input "[PERSON_NAME]"
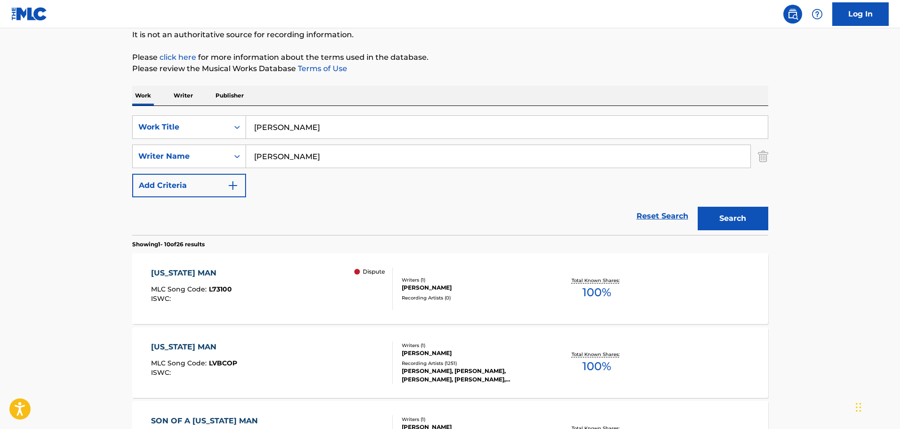
click at [698, 207] on button "Search" at bounding box center [733, 219] width 71 height 24
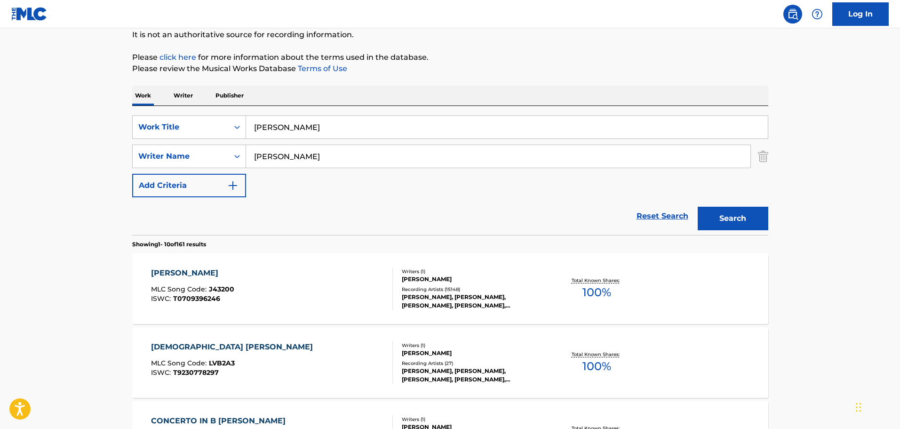
click at [350, 297] on div "[PERSON_NAME] MLC Song Code : J43200 ISWC : T0709396246" at bounding box center [272, 288] width 242 height 42
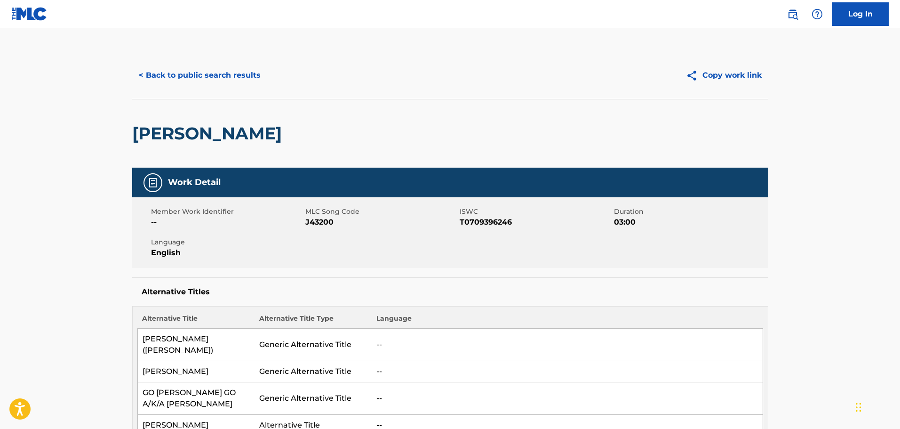
click at [235, 80] on button "< Back to public search results" at bounding box center [199, 76] width 135 height 24
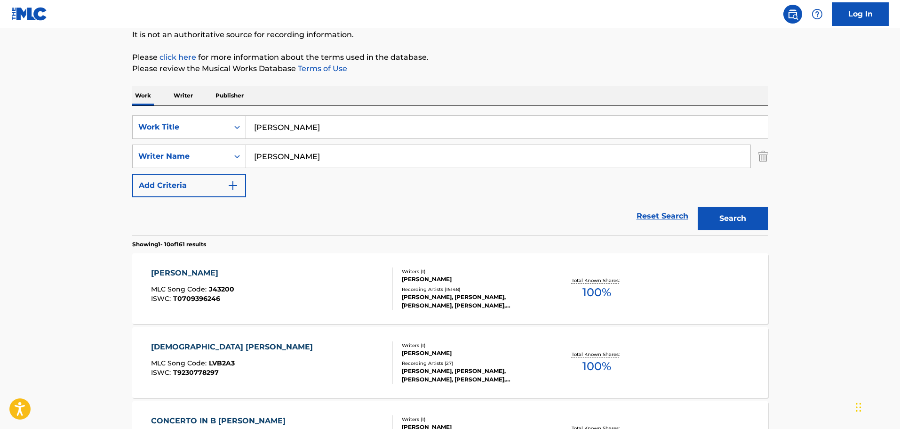
click at [250, 314] on div "[PERSON_NAME] MLC Song Code : J43200 ISWC : T0709396246 Writers ( 1 ) [PERSON_N…" at bounding box center [450, 288] width 636 height 71
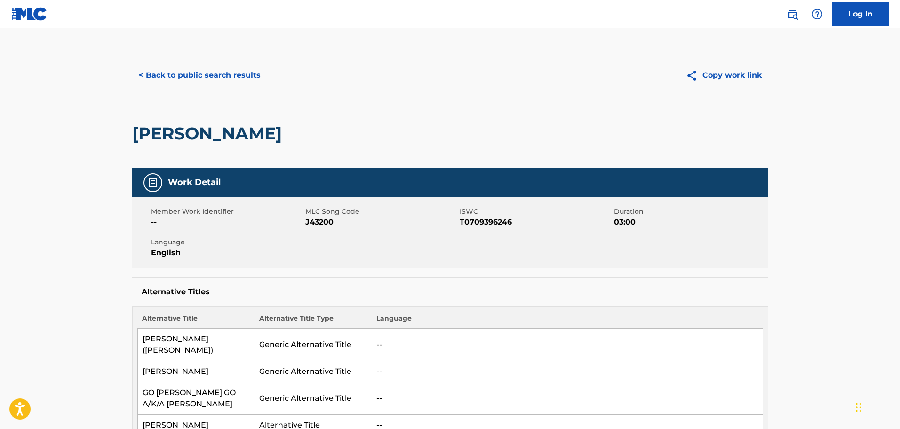
click at [199, 70] on button "< Back to public search results" at bounding box center [199, 76] width 135 height 24
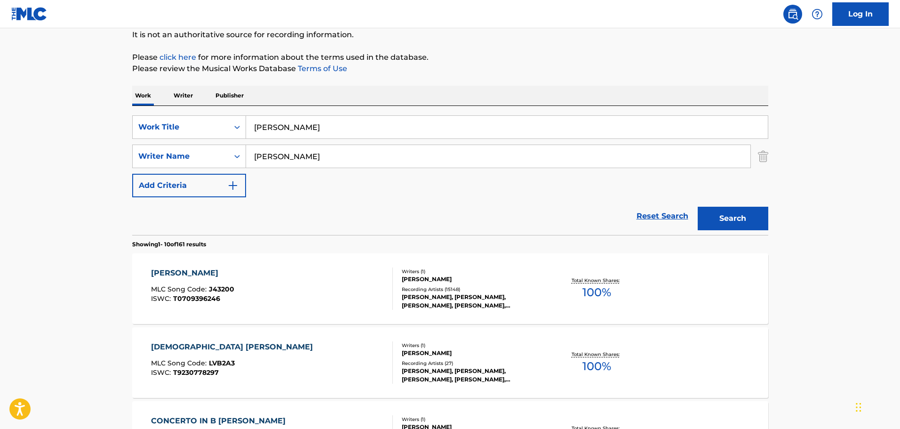
click at [310, 296] on div "[PERSON_NAME] MLC Song Code : J43200 ISWC : T0709396246" at bounding box center [272, 288] width 242 height 42
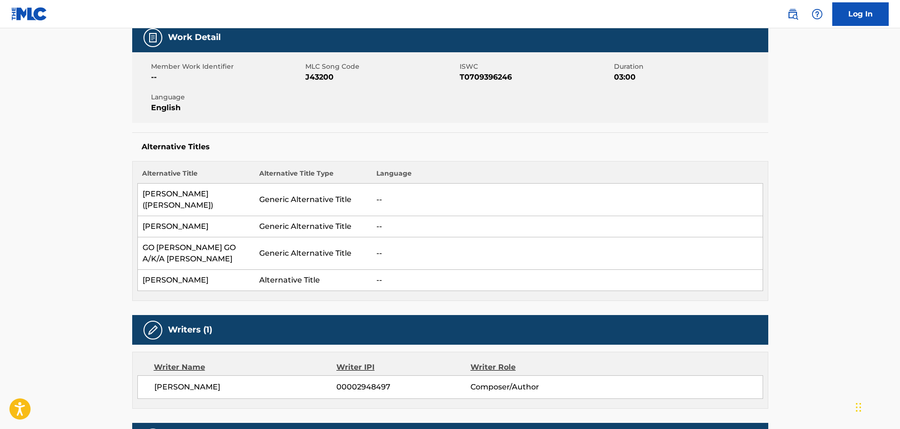
scroll to position [376, 0]
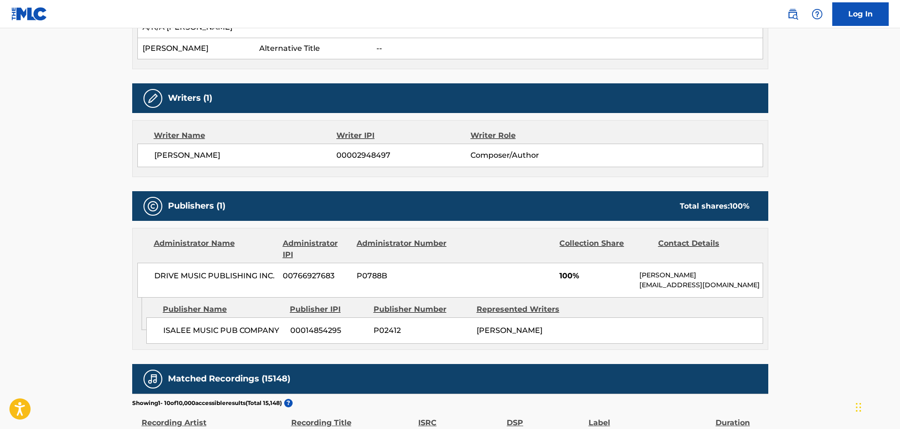
click at [688, 288] on p "[EMAIL_ADDRESS][DOMAIN_NAME]" at bounding box center [700, 285] width 123 height 10
click at [689, 271] on p "[PERSON_NAME]" at bounding box center [700, 275] width 123 height 10
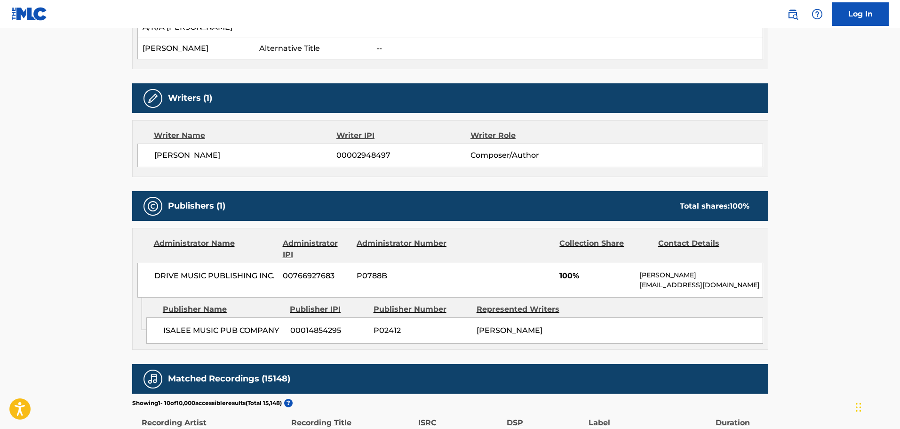
click at [681, 292] on div "DRIVE MUSIC PUBLISHING INC. 00766927683 P0788B 100% [PERSON_NAME] [PERSON_NAME]…" at bounding box center [450, 280] width 626 height 35
click at [683, 289] on p "[EMAIL_ADDRESS][DOMAIN_NAME]" at bounding box center [700, 285] width 123 height 10
click at [684, 282] on p "[EMAIL_ADDRESS][DOMAIN_NAME]" at bounding box center [700, 285] width 123 height 10
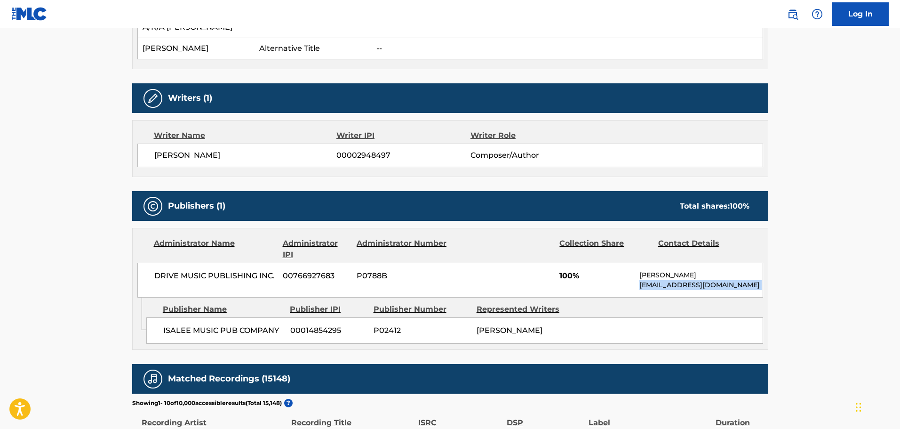
copy div "[EMAIL_ADDRESS][DOMAIN_NAME] Admin Original Publisher Connecting Line"
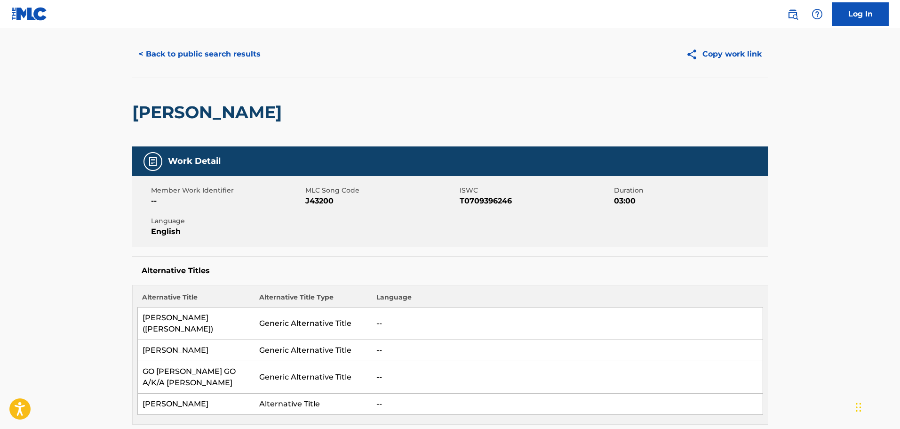
scroll to position [0, 0]
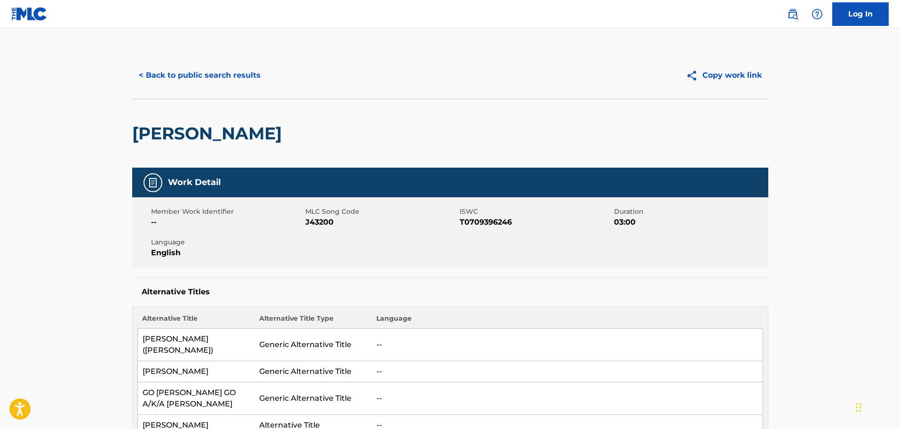
click at [185, 83] on button "< Back to public search results" at bounding box center [199, 76] width 135 height 24
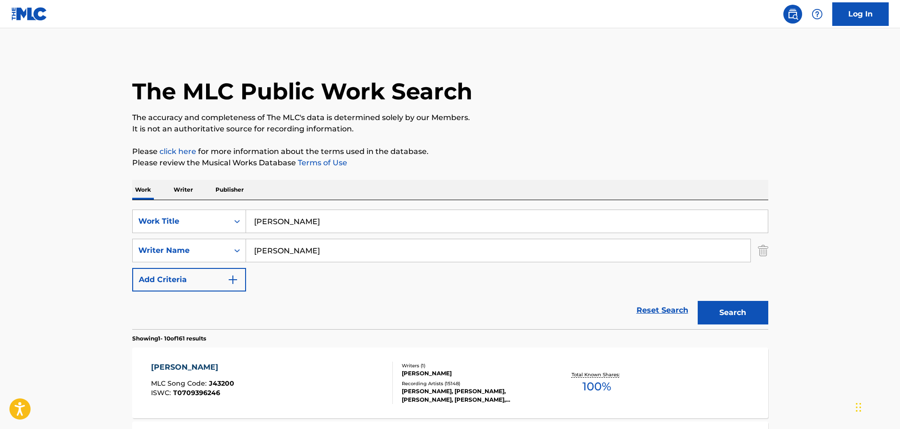
scroll to position [94, 0]
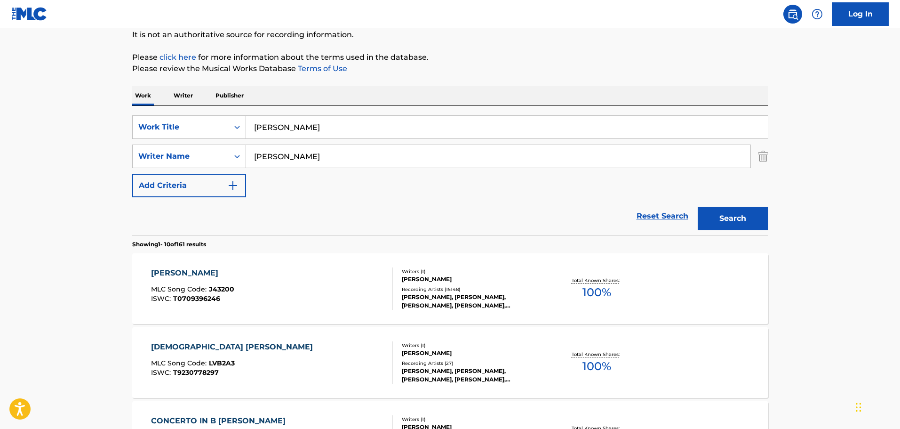
click at [332, 139] on div "SearchWithCriteria0221bc0d-608e-4265-b0ee-1201662782fc Work Title [PERSON_NAME]…" at bounding box center [450, 156] width 636 height 82
click at [332, 130] on input "[PERSON_NAME]" at bounding box center [507, 127] width 522 height 23
paste input "Kiss An Angel Good Mornin'"
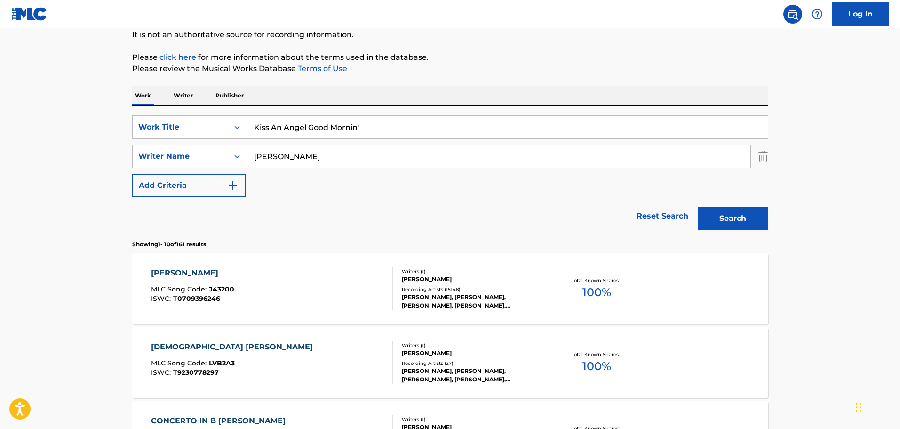
type input "Kiss An Angel Good Mornin'"
click at [301, 157] on input "[PERSON_NAME]" at bounding box center [498, 156] width 504 height 23
type input "[PERSON_NAME]"
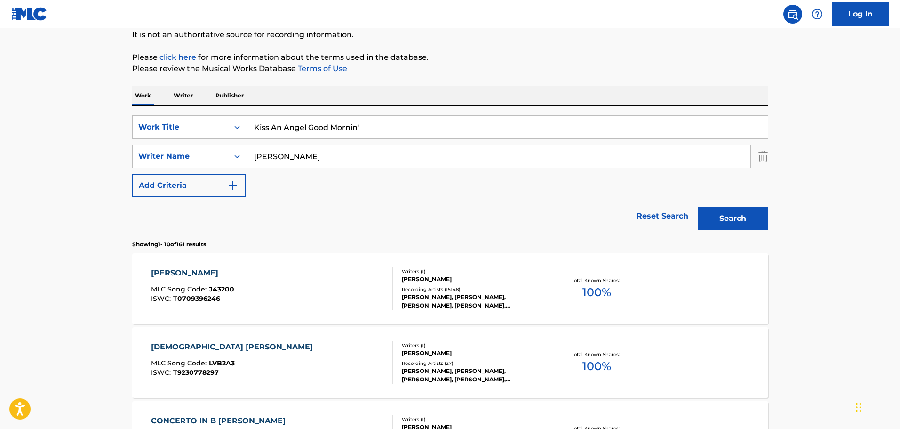
click at [698, 207] on button "Search" at bounding box center [733, 219] width 71 height 24
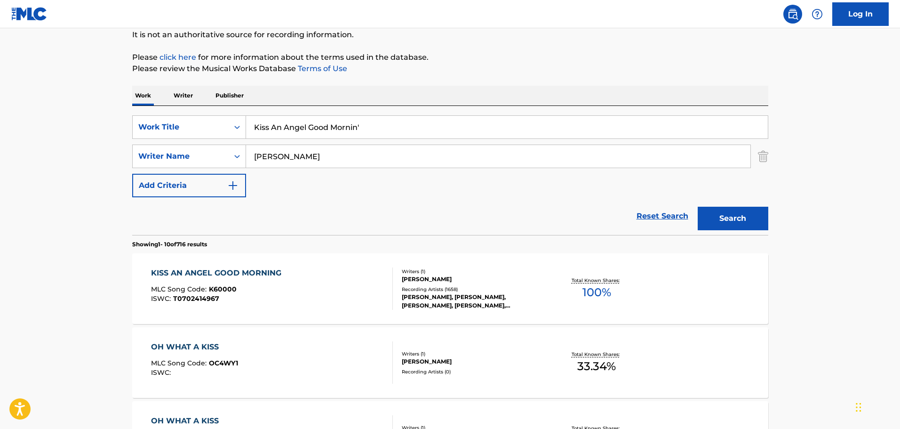
click at [311, 288] on div "KISS AN ANGEL GOOD MORNING MLC Song Code : K60000 ISWC : T0702414967" at bounding box center [272, 288] width 242 height 42
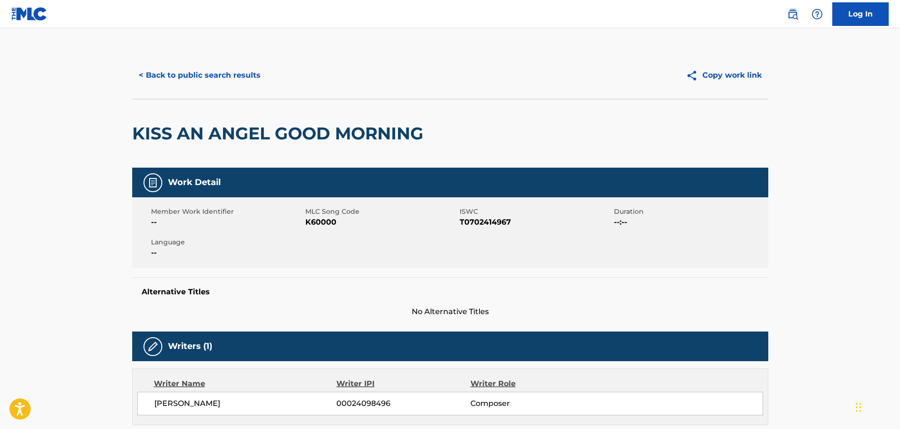
click at [185, 62] on div "< Back to public search results Copy work link" at bounding box center [450, 75] width 636 height 47
drag, startPoint x: 186, startPoint y: 63, endPoint x: 188, endPoint y: 82, distance: 19.4
click at [187, 79] on div "< Back to public search results Copy work link" at bounding box center [450, 75] width 636 height 47
click at [189, 82] on button "< Back to public search results" at bounding box center [199, 76] width 135 height 24
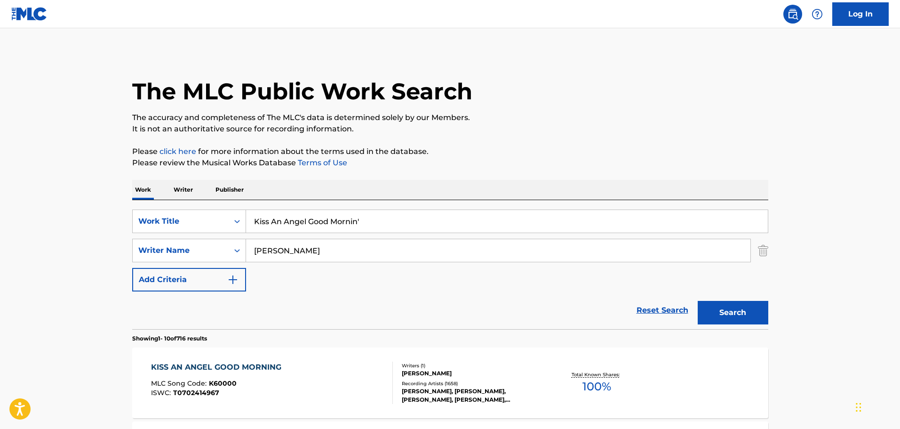
click at [288, 223] on input "Kiss An Angel Good Mornin'" at bounding box center [507, 221] width 522 height 23
paste input "Colonel [PERSON_NAME]"
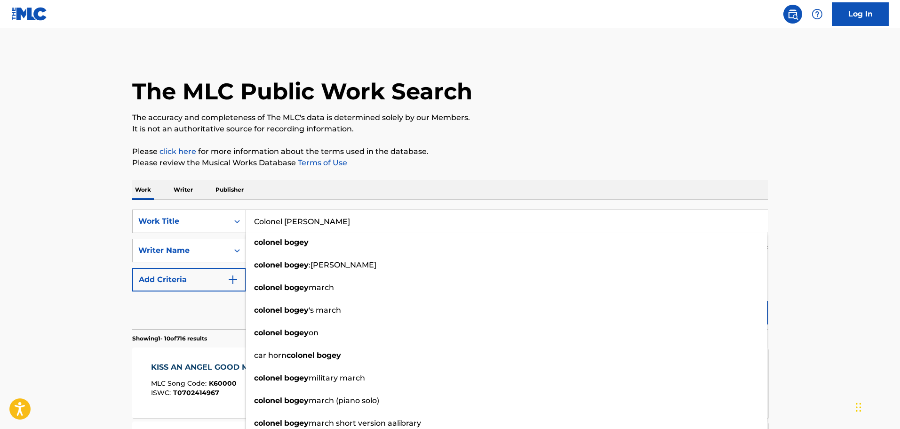
type input "Colonel [PERSON_NAME]"
drag, startPoint x: 75, startPoint y: 222, endPoint x: 117, endPoint y: 231, distance: 42.9
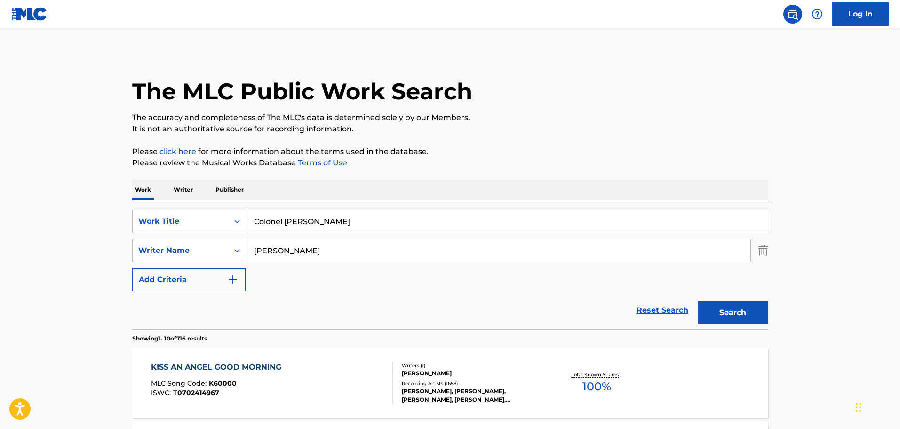
click at [291, 256] on input "[PERSON_NAME]" at bounding box center [498, 250] width 504 height 23
click at [698, 301] on button "Search" at bounding box center [733, 313] width 71 height 24
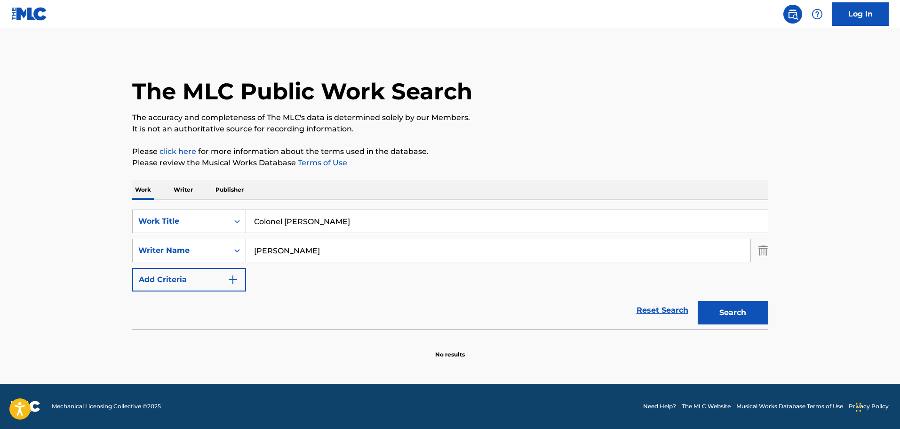
type input "[PERSON_NAME]"
click at [698, 301] on button "Search" at bounding box center [733, 313] width 71 height 24
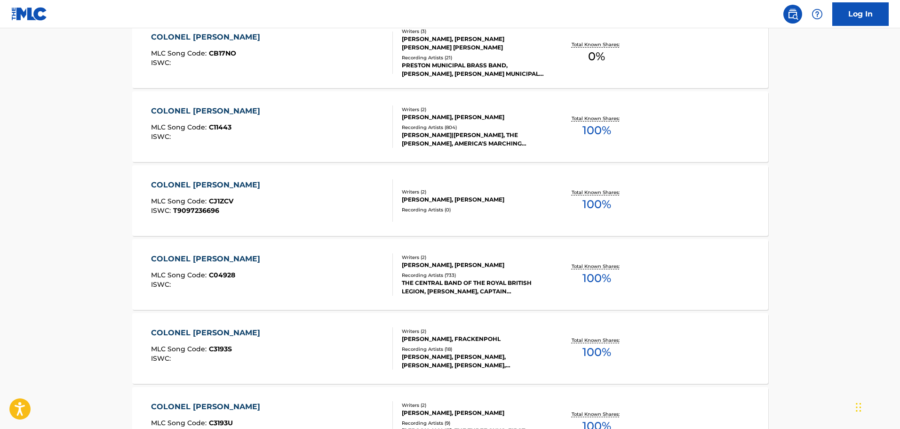
scroll to position [752, 0]
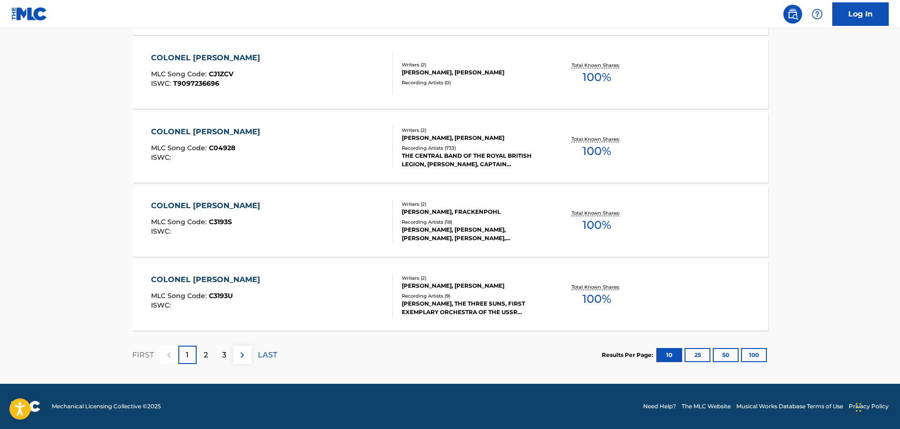
click at [205, 349] on p "2" at bounding box center [206, 354] width 4 height 11
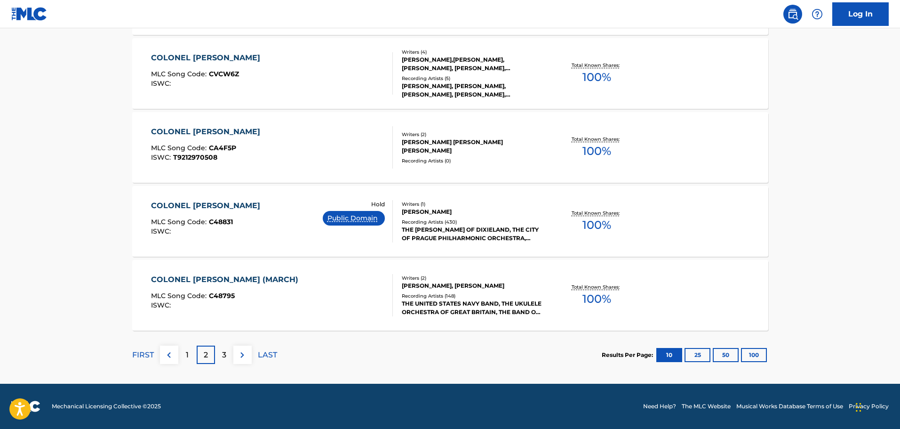
click at [265, 224] on div "COLONEL [PERSON_NAME] MARCH MLC Song Code : C48831 ISWC : Hold Public Domain" at bounding box center [272, 221] width 242 height 42
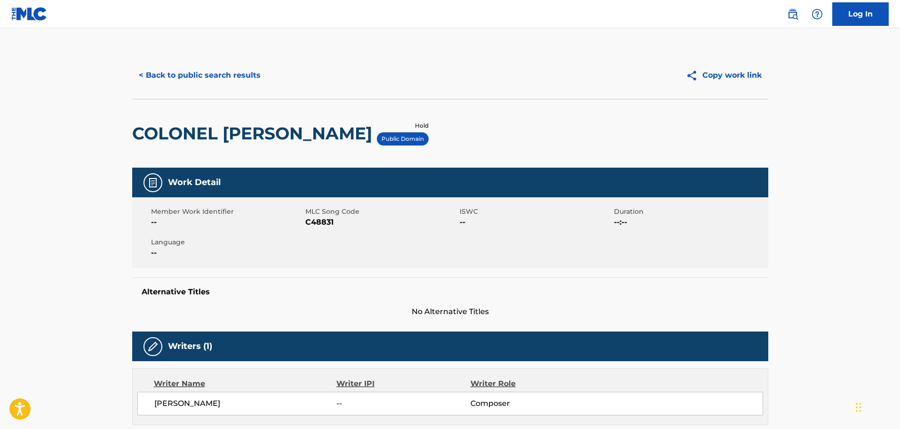
click at [216, 78] on button "< Back to public search results" at bounding box center [199, 76] width 135 height 24
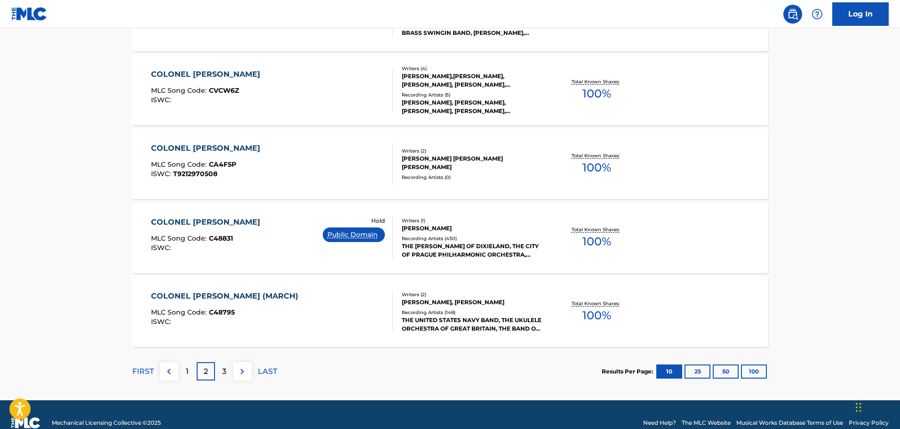
scroll to position [752, 0]
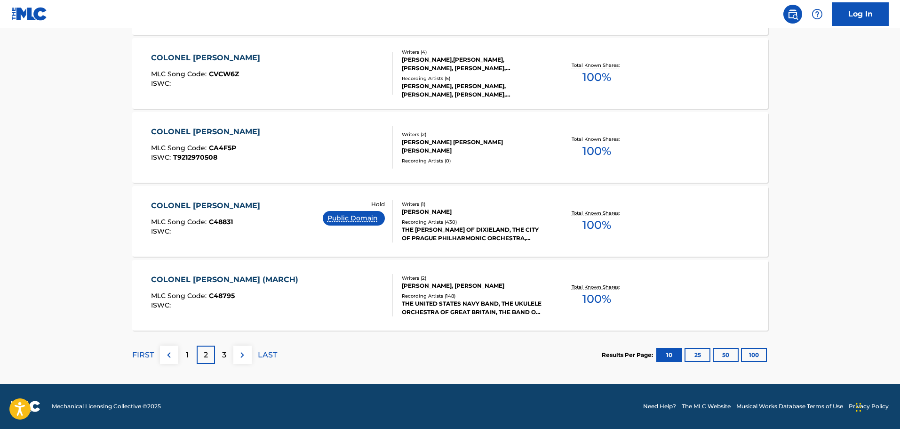
click at [220, 354] on div "3" at bounding box center [224, 354] width 18 height 18
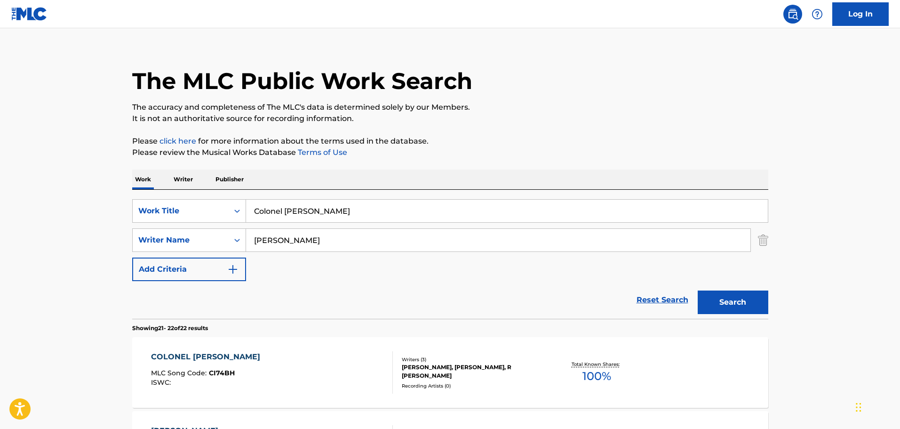
scroll to position [161, 0]
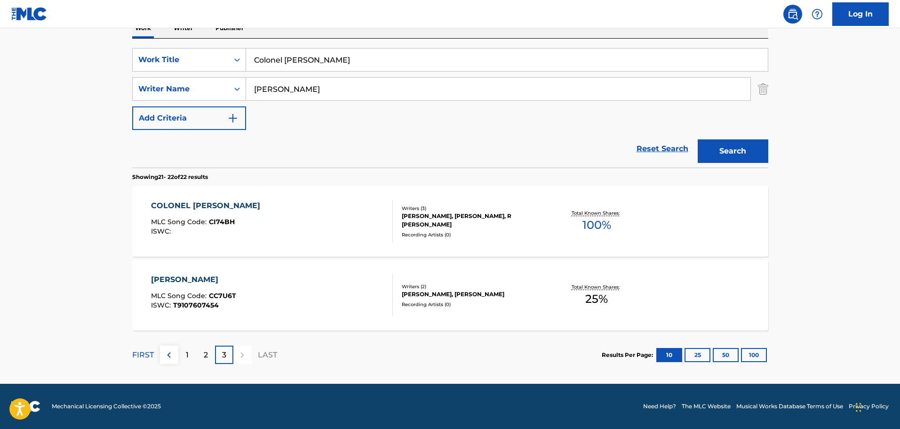
click at [190, 360] on div "1" at bounding box center [187, 354] width 18 height 18
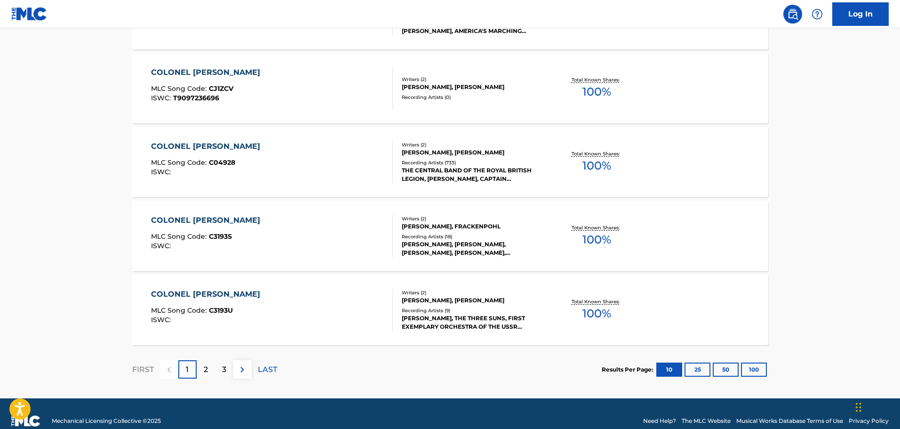
scroll to position [752, 0]
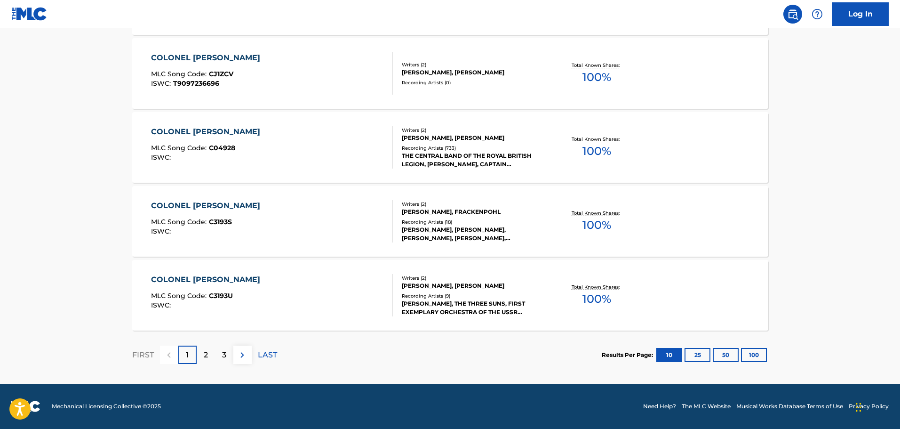
click at [212, 355] on div "2" at bounding box center [206, 354] width 18 height 18
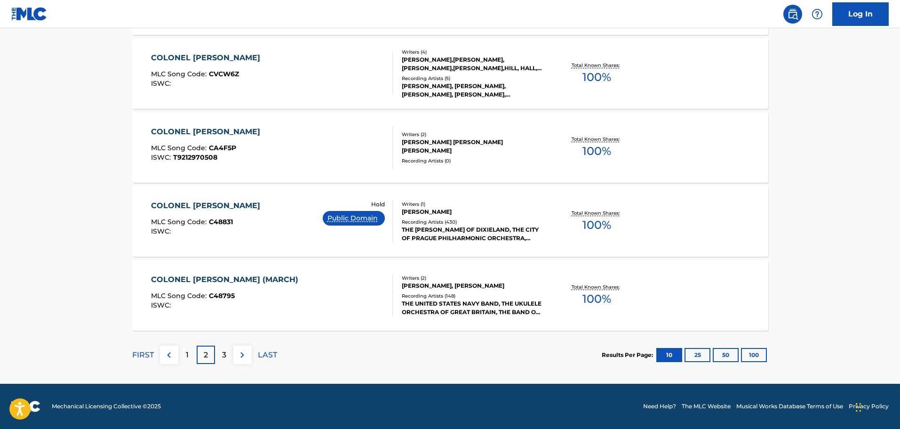
click at [282, 226] on div "COLONEL [PERSON_NAME] MARCH MLC Song Code : C48831 ISWC : Hold Public Domain" at bounding box center [272, 221] width 242 height 42
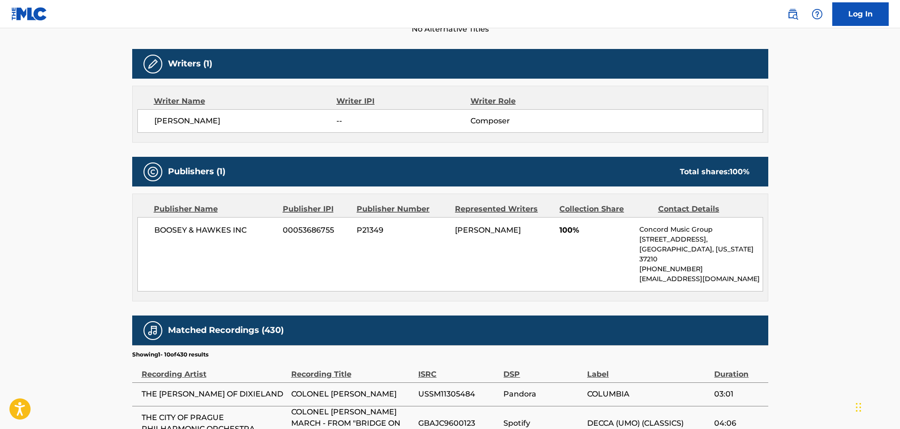
scroll to position [329, 0]
